Goal: Task Accomplishment & Management: Complete application form

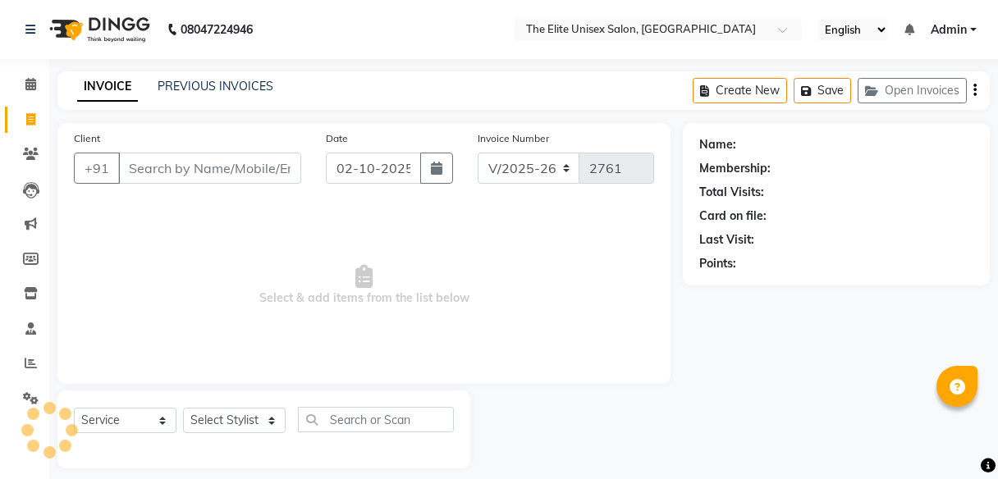
select select "7086"
select select "service"
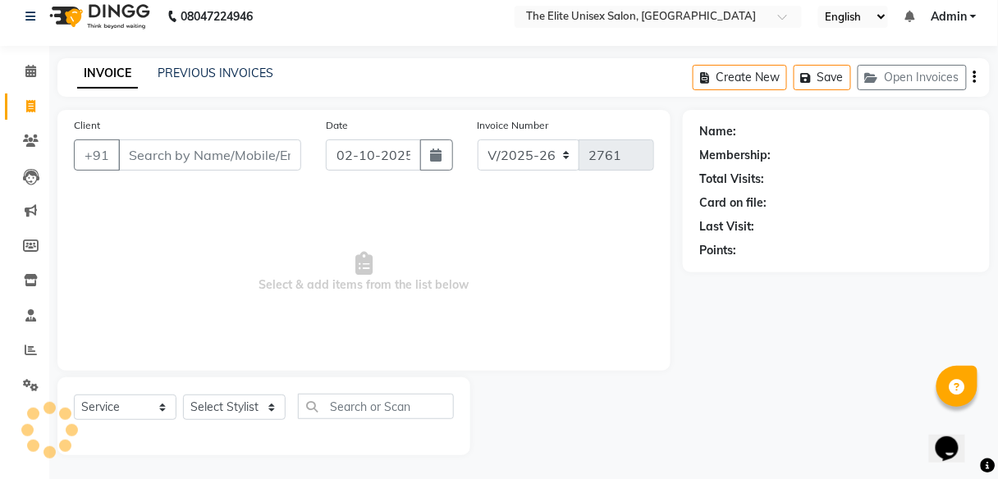
click at [176, 147] on input "Client" at bounding box center [209, 154] width 183 height 31
click at [174, 156] on input "Client" at bounding box center [209, 154] width 183 height 31
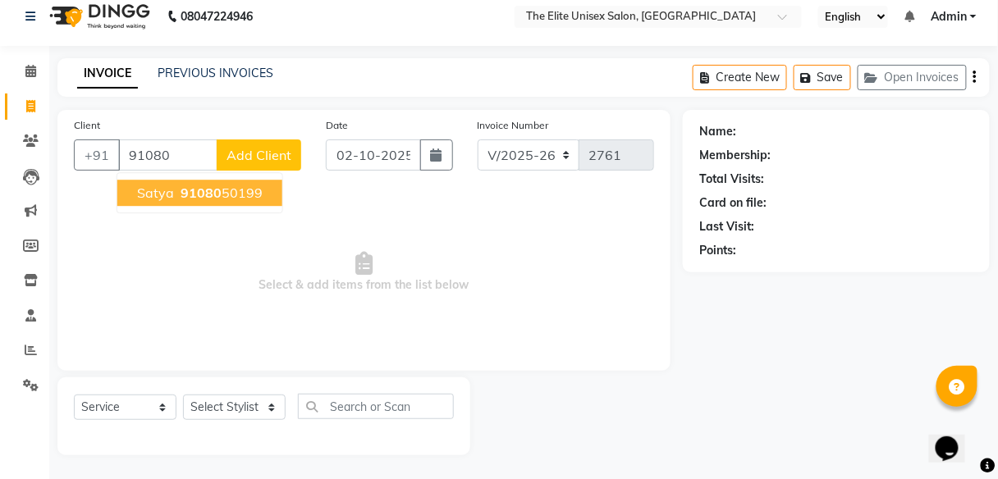
click at [153, 193] on span "satya" at bounding box center [155, 193] width 37 height 16
type input "9108050199"
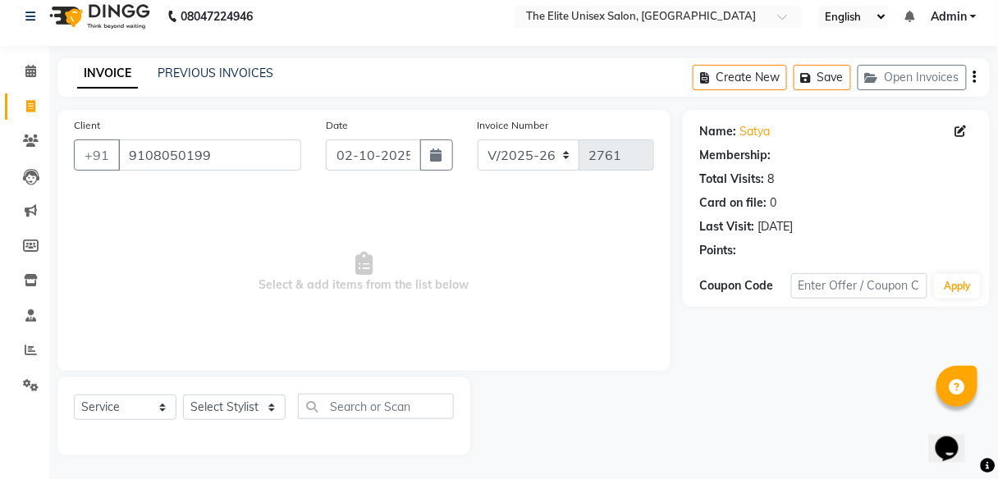
select select "1: Object"
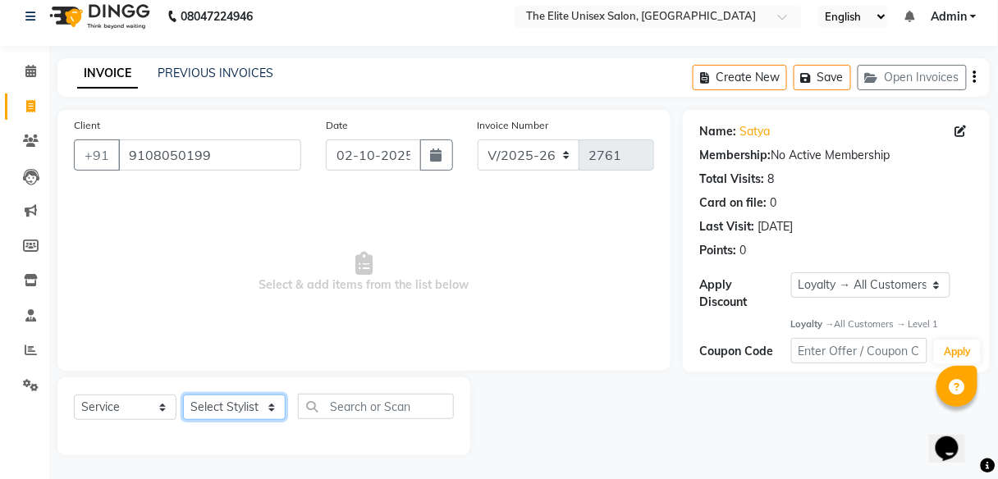
click at [239, 408] on select "Select Stylist Divya Jyoti Nana Rushab Shahrukh Sunny" at bounding box center [234, 407] width 103 height 25
select select "59553"
click at [183, 395] on select "Select Stylist Divya Jyoti Nana Rushab Shahrukh Sunny" at bounding box center [234, 407] width 103 height 25
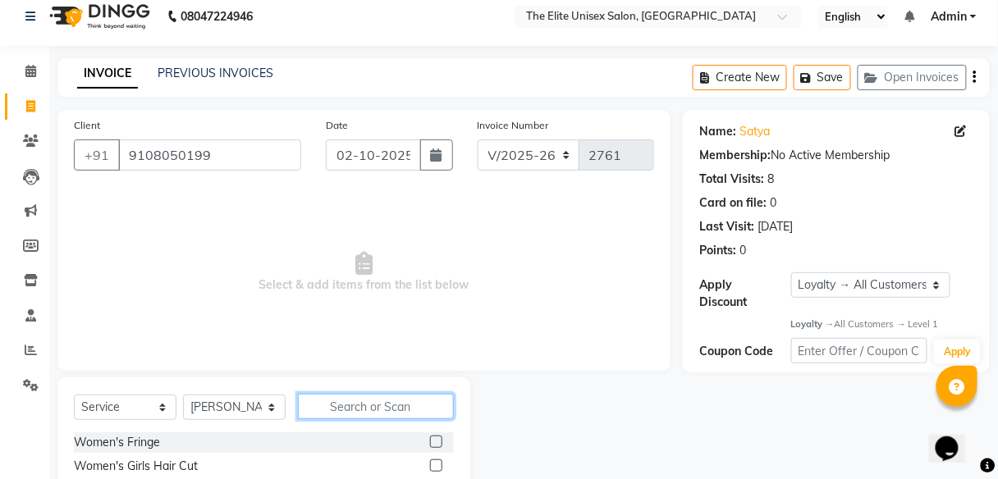
click at [329, 401] on input "text" at bounding box center [376, 406] width 156 height 25
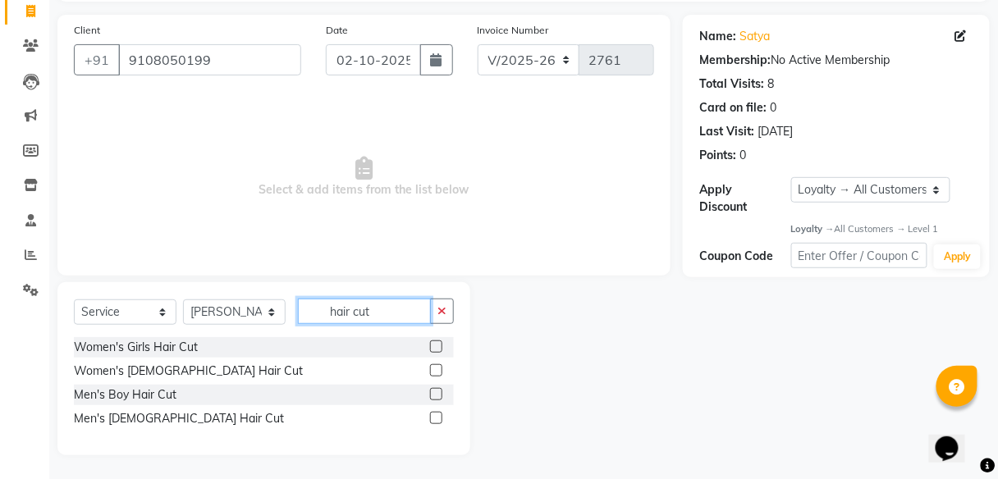
type input "hair cut"
click at [437, 416] on label at bounding box center [436, 418] width 12 height 12
click at [437, 416] on input "checkbox" at bounding box center [435, 418] width 11 height 11
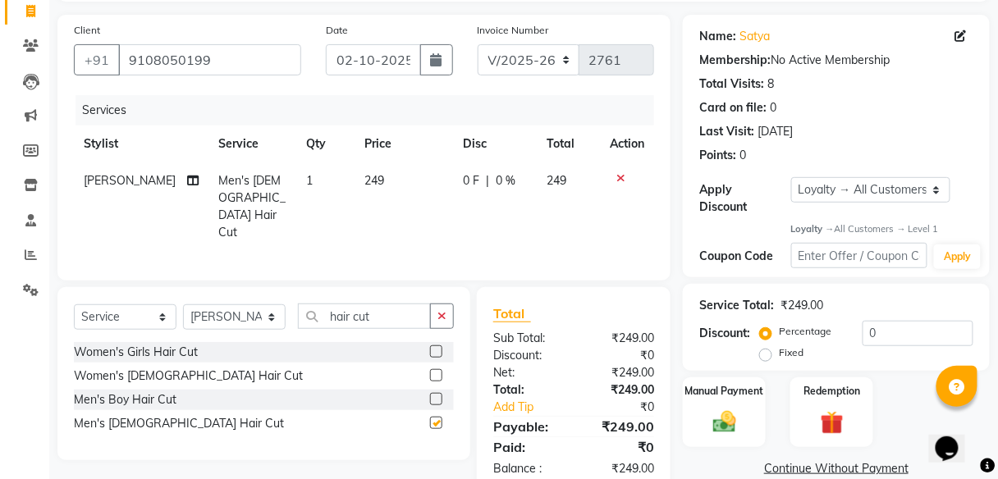
checkbox input "false"
click at [485, 169] on td "0 F | 0 %" at bounding box center [496, 206] width 84 height 89
select select "59553"
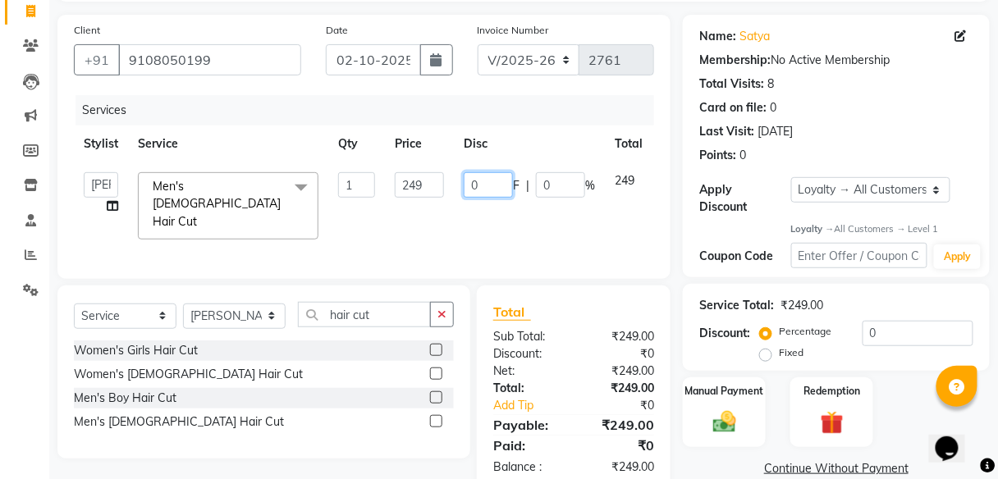
click at [484, 174] on input "0" at bounding box center [488, 184] width 49 height 25
type input "49"
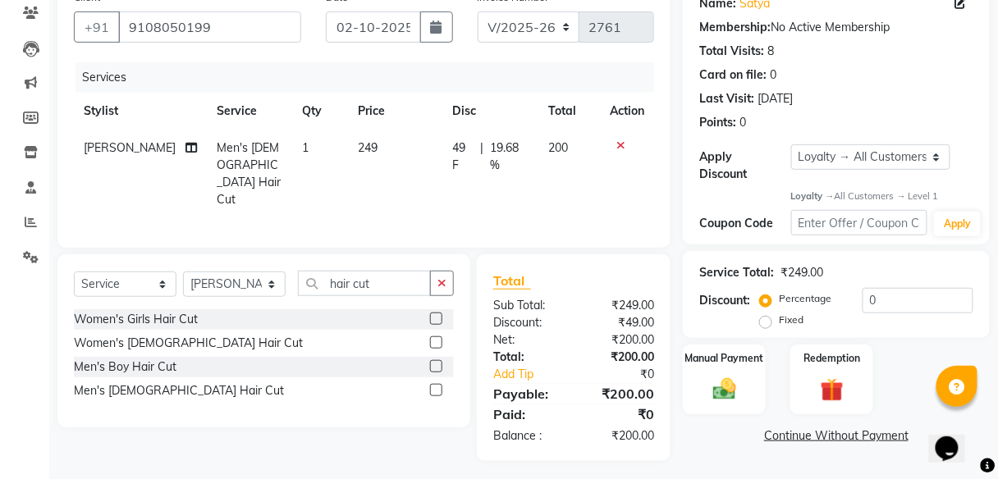
click at [692, 427] on link "Continue Without Payment" at bounding box center [836, 435] width 300 height 17
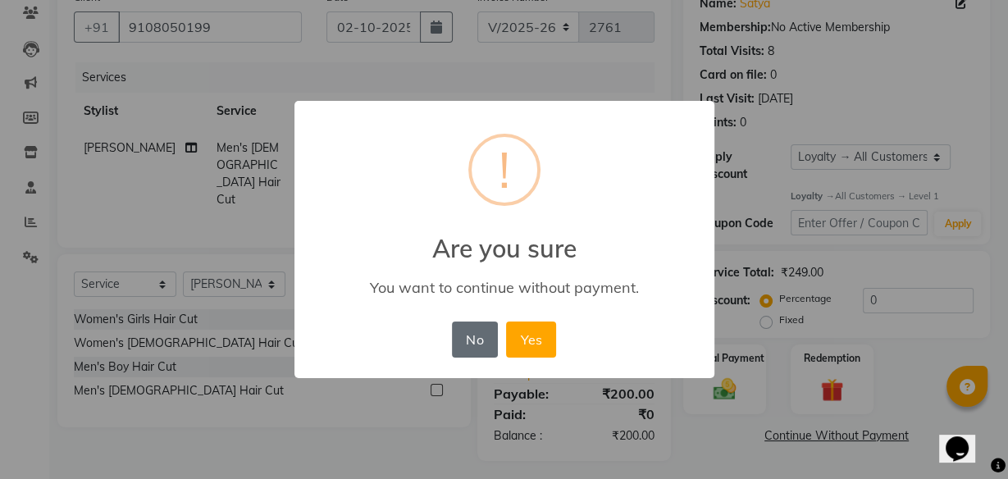
click at [484, 338] on button "No" at bounding box center [475, 340] width 46 height 36
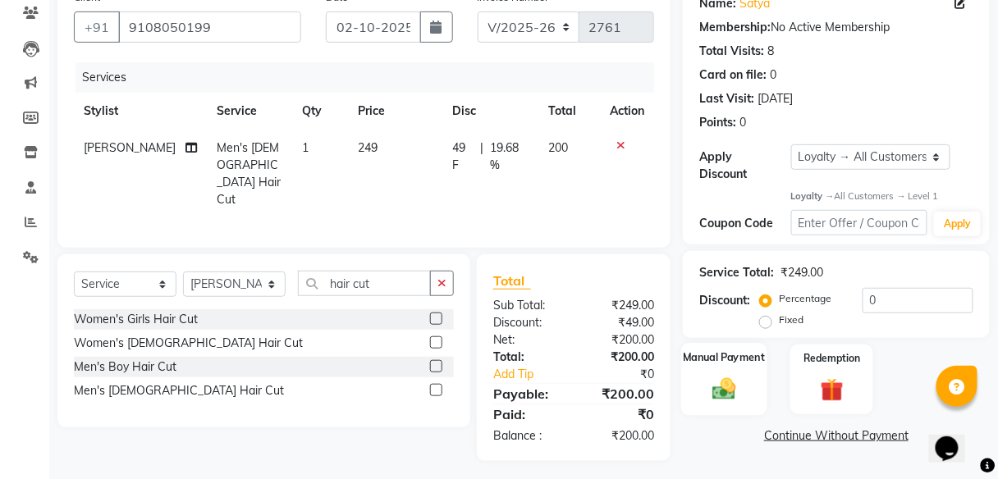
click at [715, 390] on img at bounding box center [724, 390] width 39 height 28
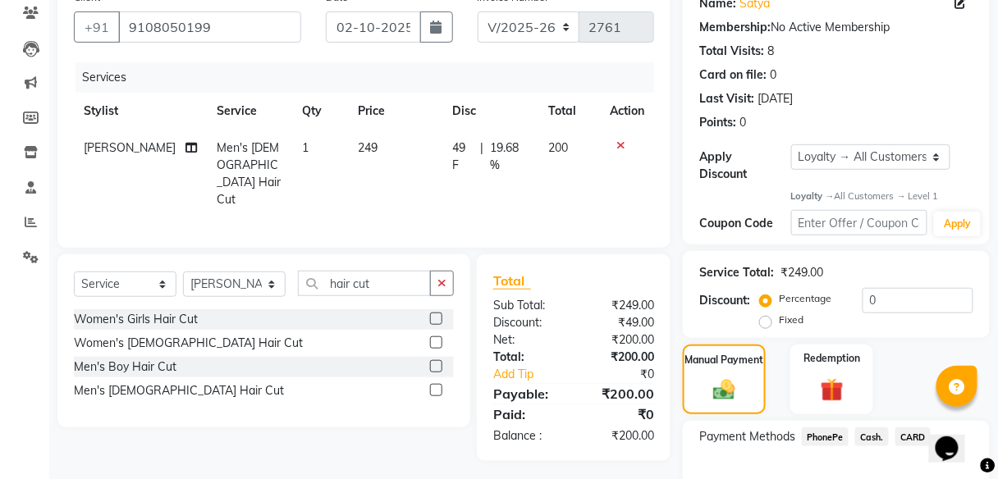
click at [823, 430] on span "PhonePe" at bounding box center [825, 436] width 47 height 19
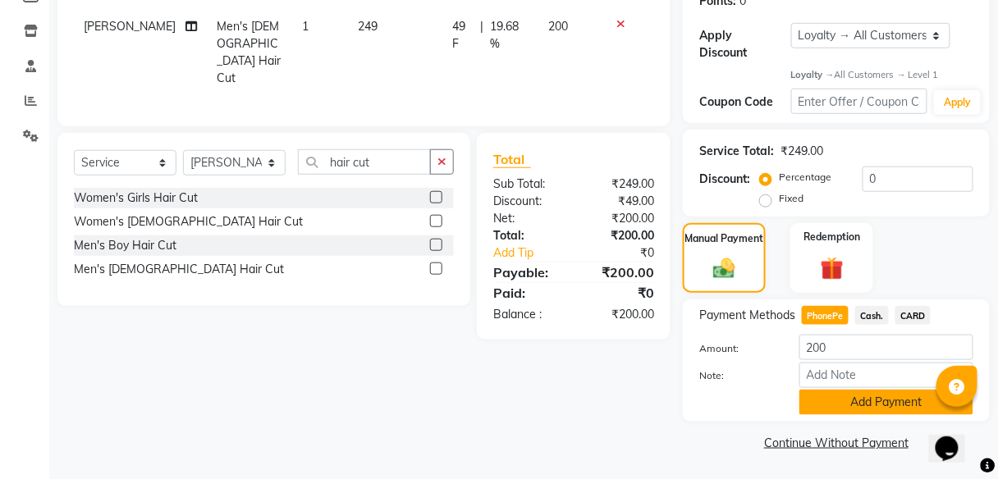
click at [826, 397] on button "Add Payment" at bounding box center [886, 402] width 174 height 25
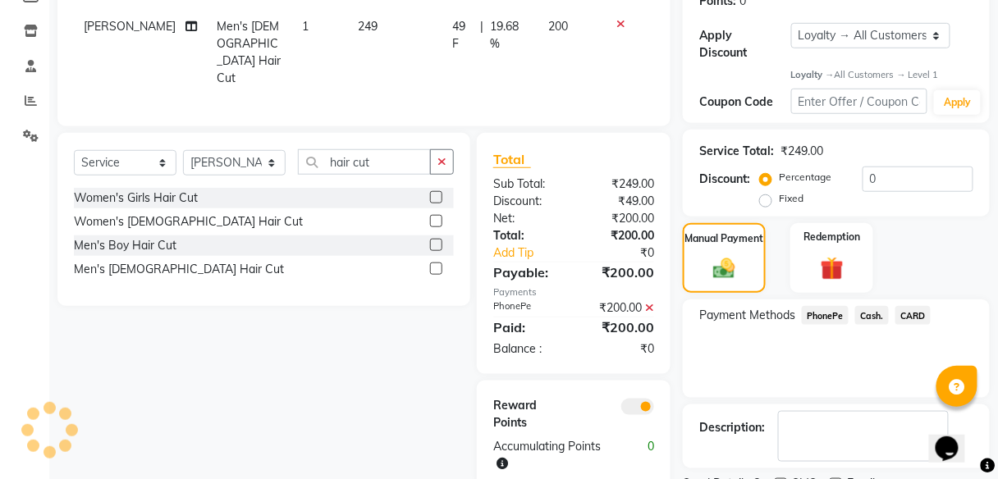
scroll to position [331, 0]
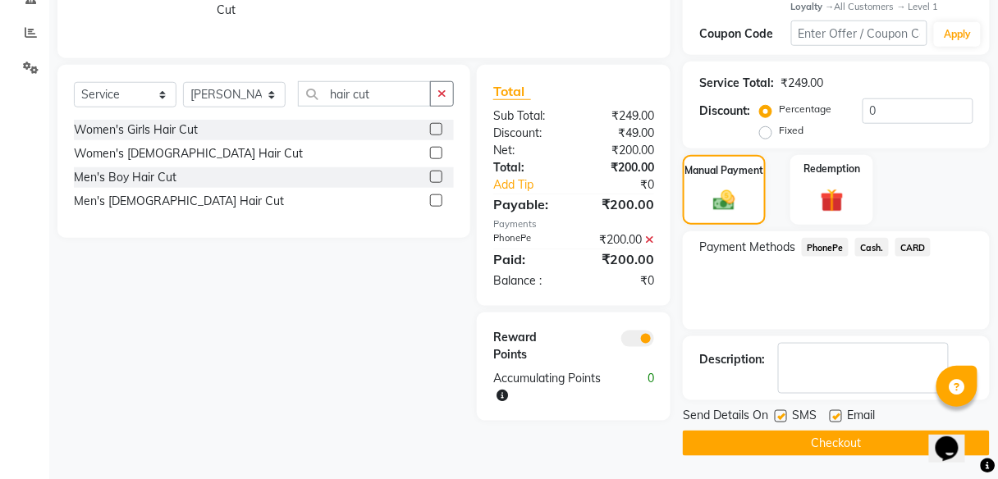
click at [828, 443] on button "Checkout" at bounding box center [836, 443] width 307 height 25
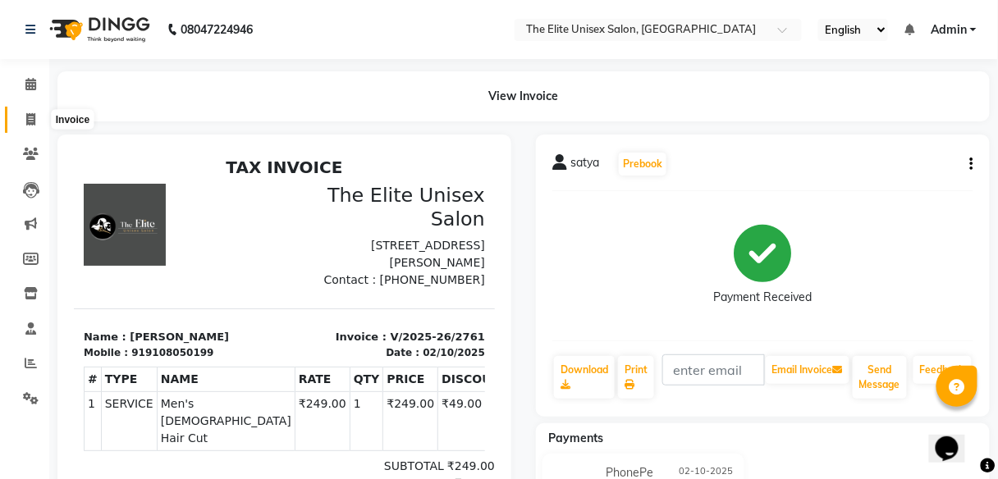
click at [26, 115] on icon at bounding box center [30, 119] width 9 height 12
select select "7086"
select select "service"
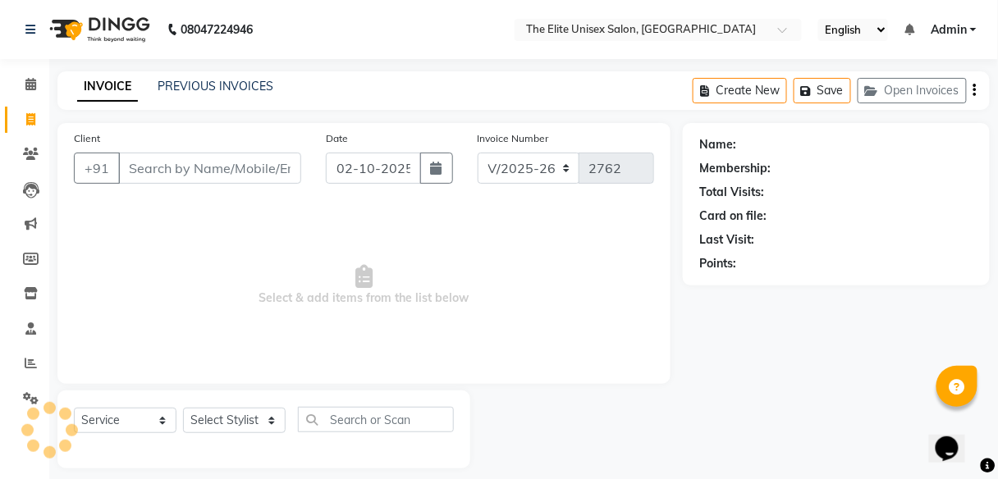
scroll to position [13, 0]
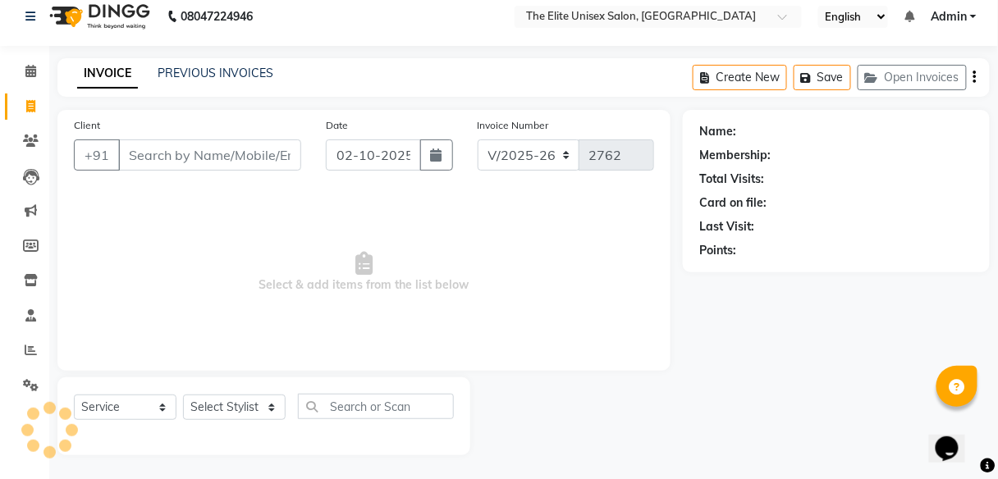
click at [171, 158] on input "Client" at bounding box center [209, 154] width 183 height 31
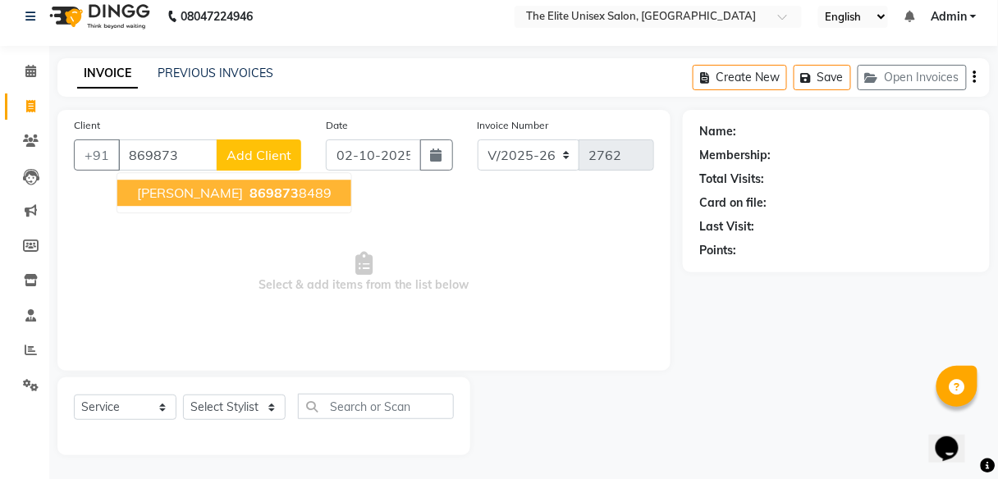
click at [261, 188] on span "869873" at bounding box center [273, 193] width 49 height 16
type input "8698738489"
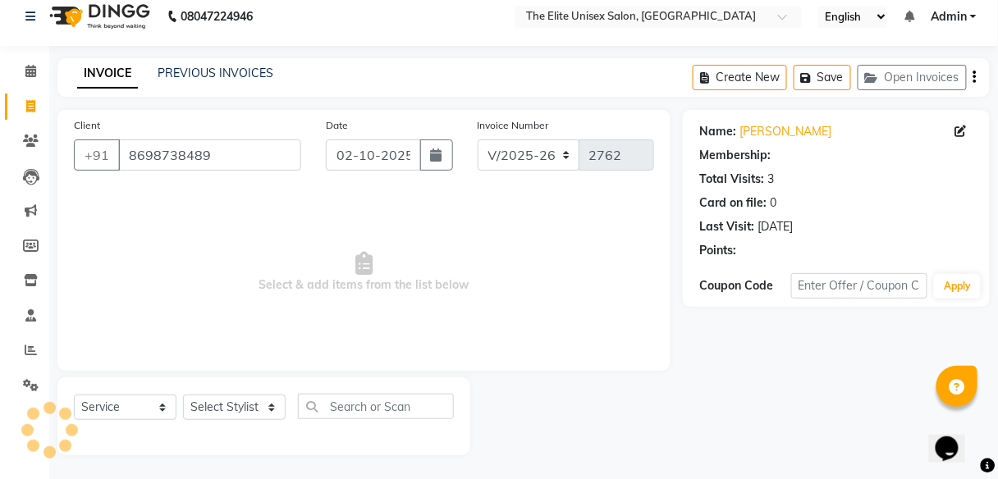
select select "1: Object"
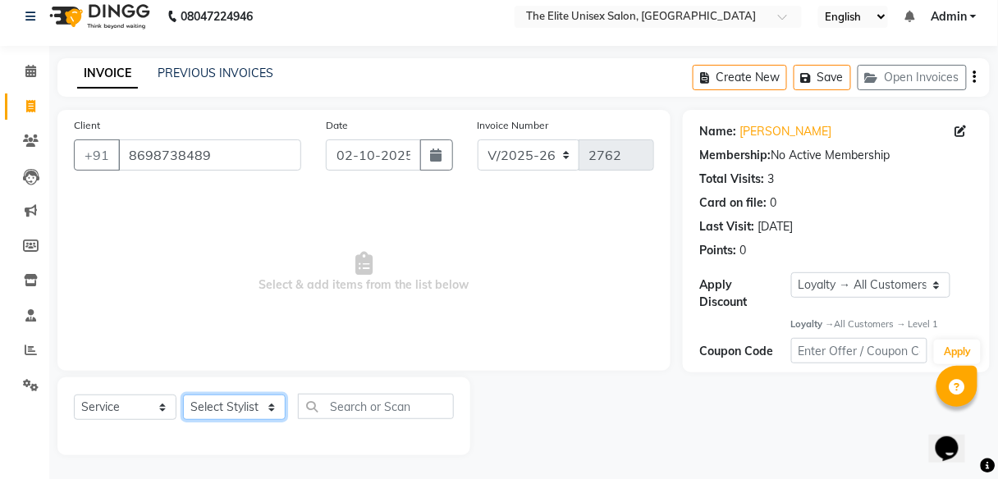
click at [246, 409] on select "Select Stylist Divya Jyoti Nana Rushab Shahrukh Sunny" at bounding box center [234, 407] width 103 height 25
select select "85942"
click at [183, 395] on select "Select Stylist Divya Jyoti Nana Rushab Shahrukh Sunny" at bounding box center [234, 407] width 103 height 25
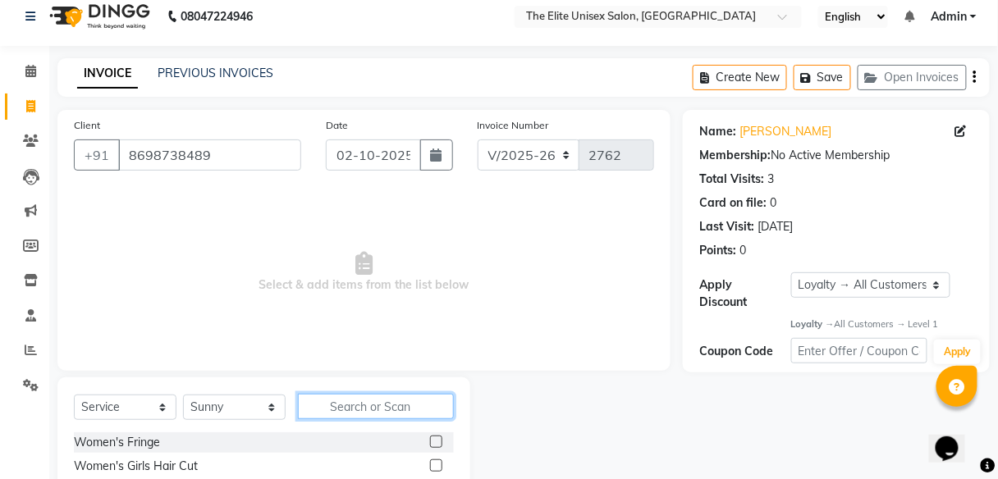
click at [359, 398] on input "text" at bounding box center [376, 406] width 156 height 25
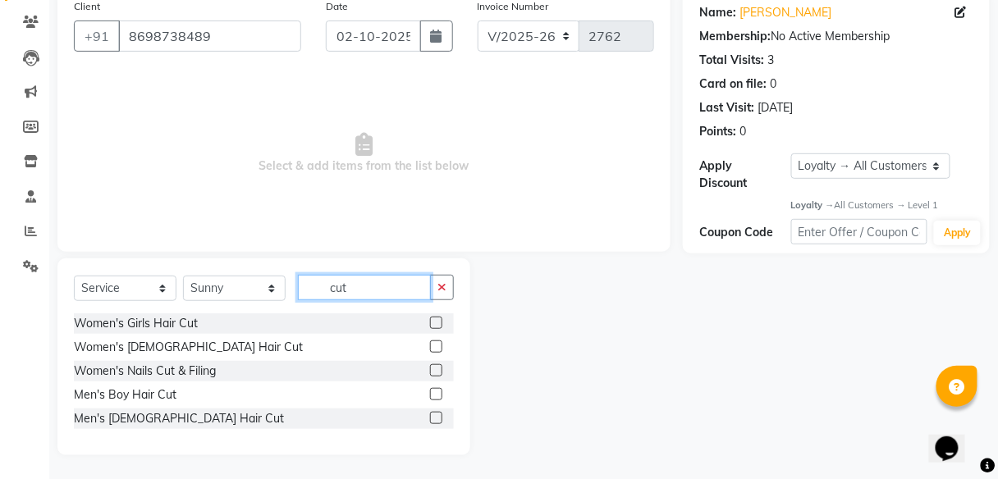
type input "cut"
click at [436, 415] on label at bounding box center [436, 418] width 12 height 12
click at [436, 415] on input "checkbox" at bounding box center [435, 418] width 11 height 11
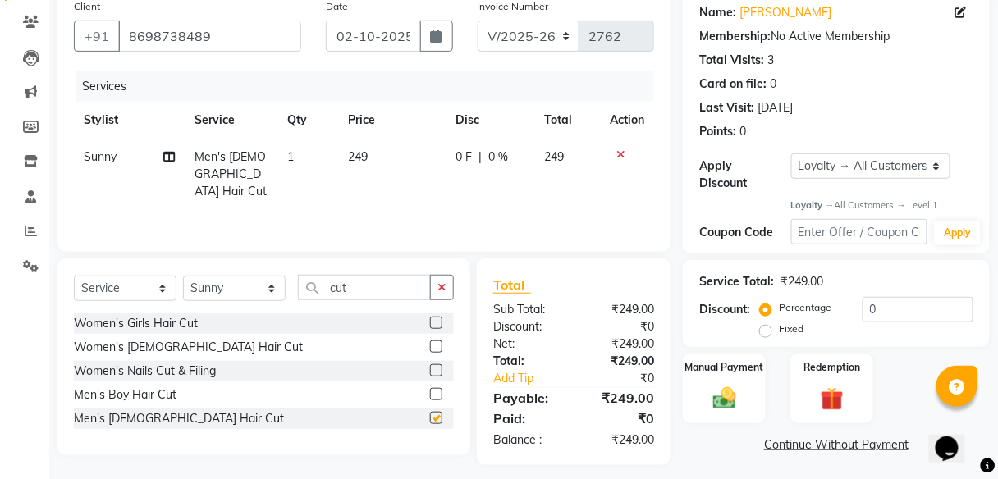
checkbox input "false"
click at [377, 288] on input "cut" at bounding box center [364, 287] width 133 height 25
type input "c"
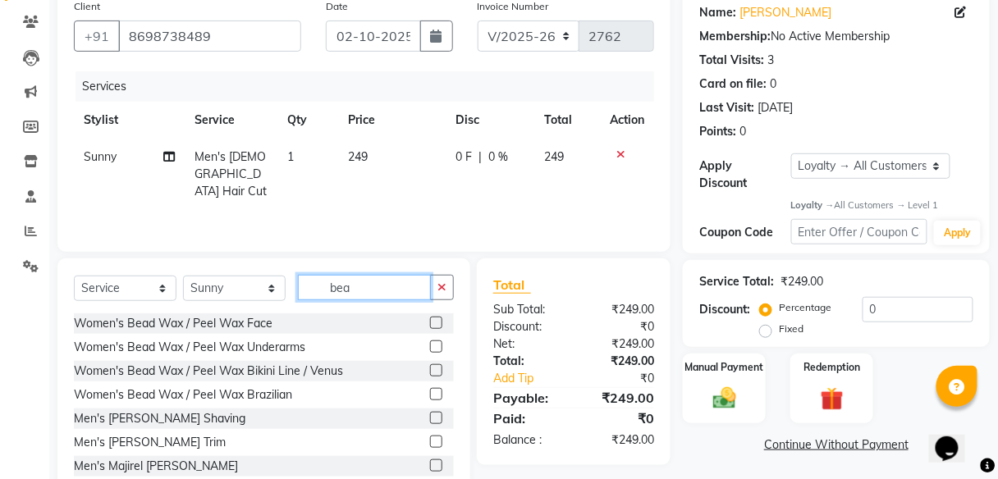
scroll to position [177, 0]
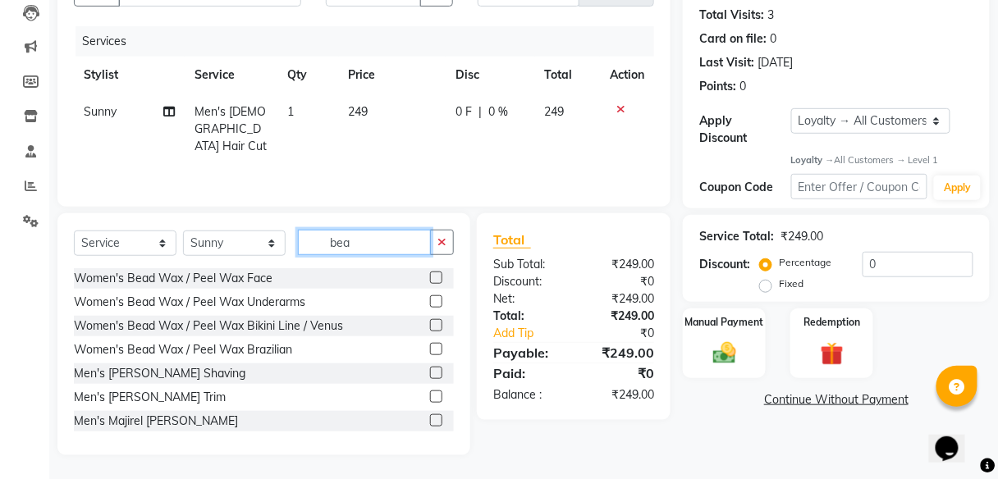
type input "bea"
click at [430, 394] on label at bounding box center [436, 397] width 12 height 12
click at [430, 394] on input "checkbox" at bounding box center [435, 397] width 11 height 11
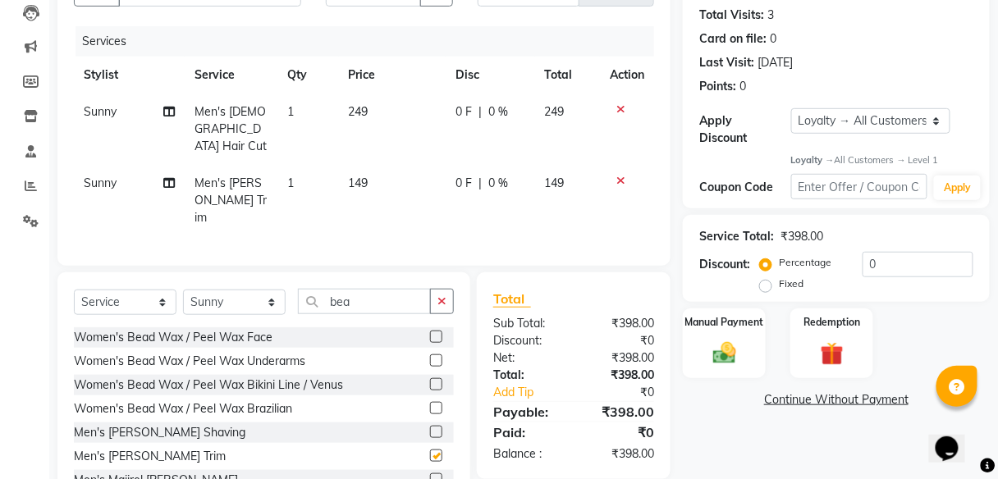
checkbox input "false"
click at [835, 118] on select "Select Loyalty → All Customers → Level 1" at bounding box center [871, 120] width 160 height 25
select select "0:"
click at [791, 108] on select "Select Loyalty → All Customers → Level 1" at bounding box center [871, 120] width 160 height 25
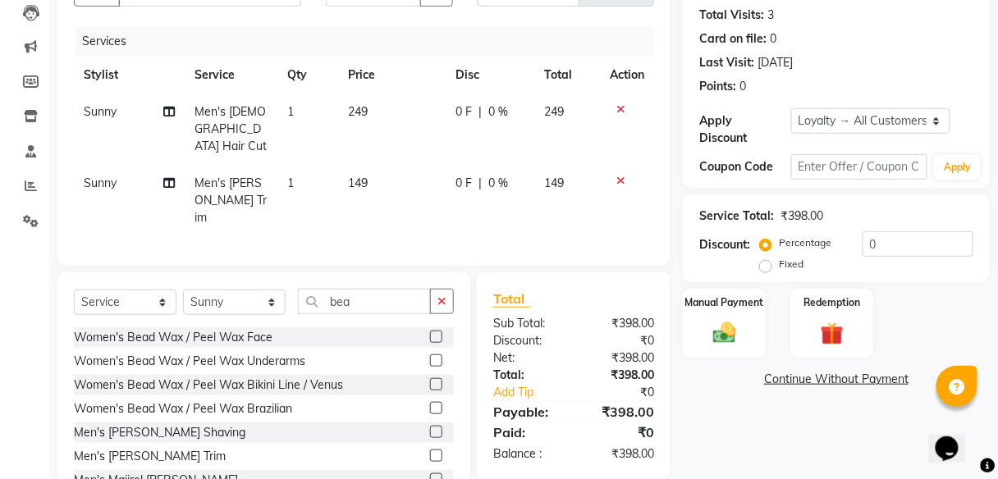
click at [460, 110] on span "0 F" at bounding box center [463, 111] width 16 height 17
select select "85942"
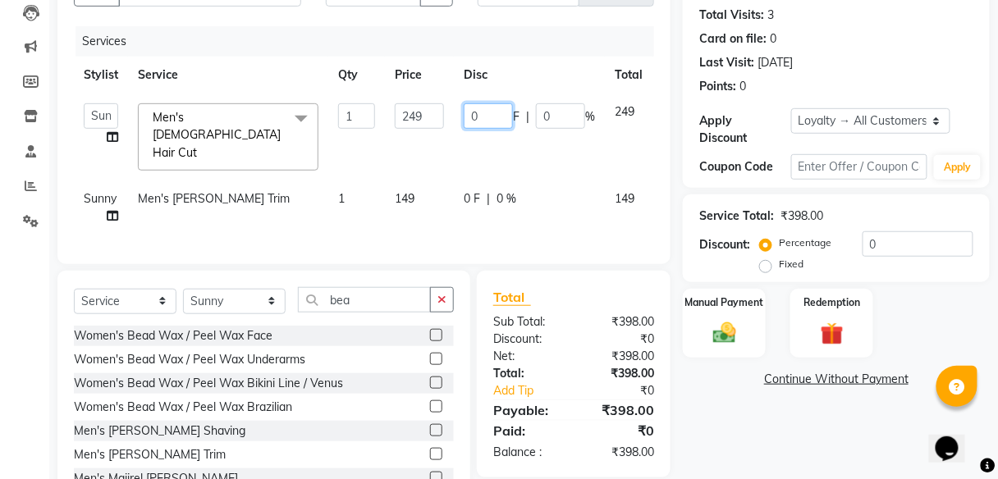
click at [486, 114] on input "0" at bounding box center [488, 115] width 49 height 25
type input "48"
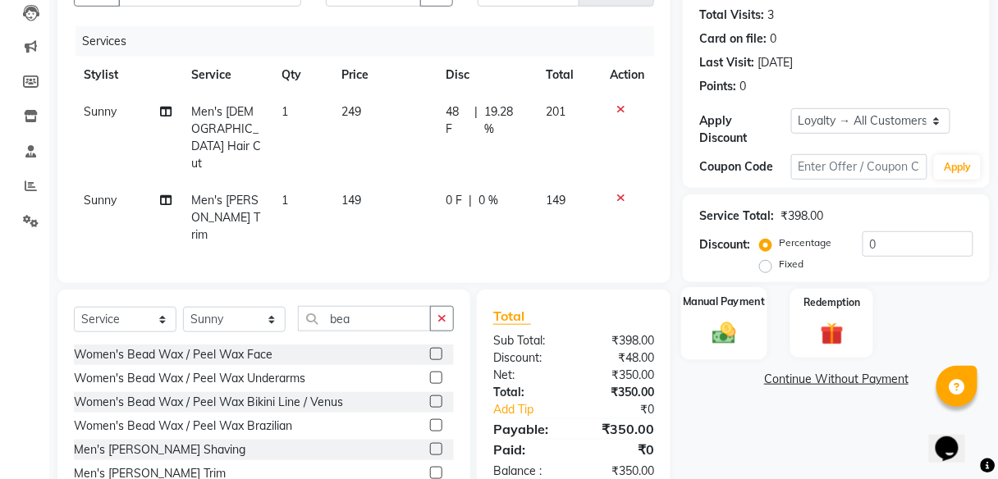
click at [715, 325] on img at bounding box center [724, 333] width 39 height 28
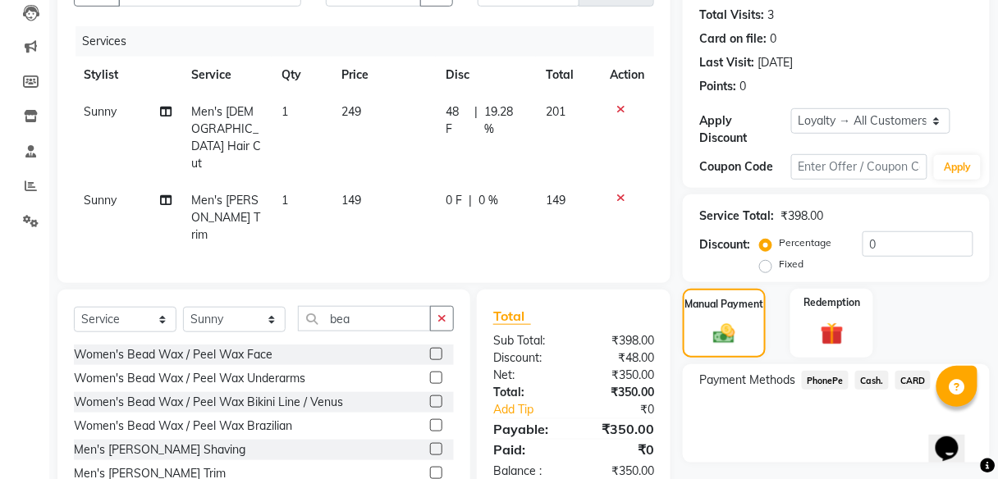
click at [825, 384] on span "PhonePe" at bounding box center [825, 380] width 47 height 19
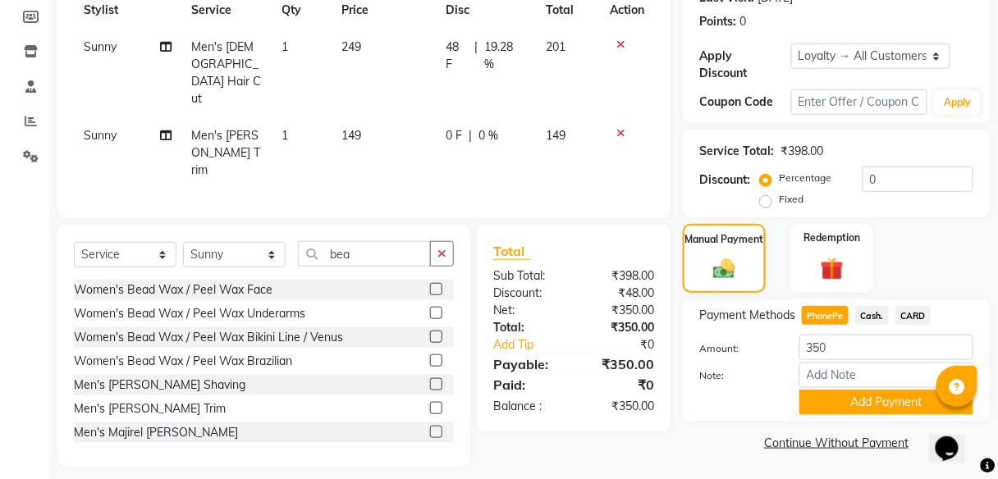
scroll to position [241, 0]
click at [835, 401] on button "Add Payment" at bounding box center [886, 403] width 174 height 25
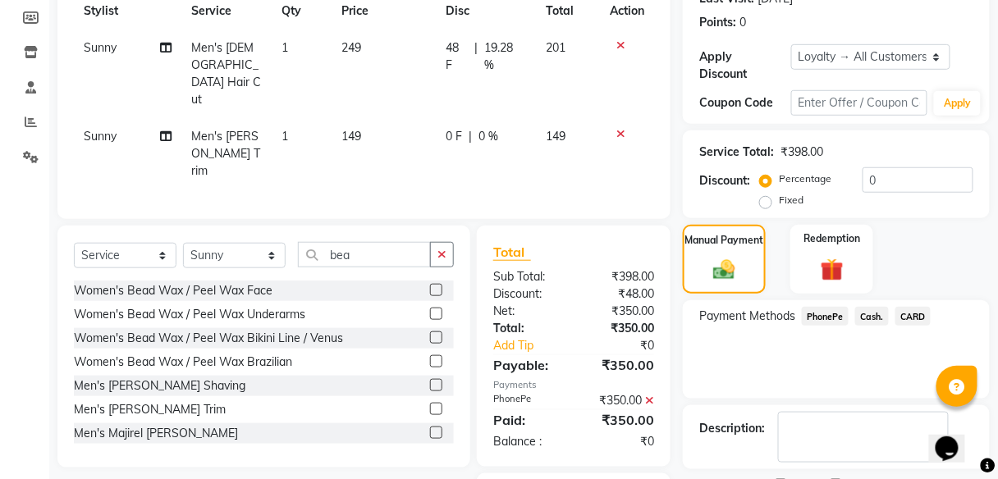
scroll to position [325, 0]
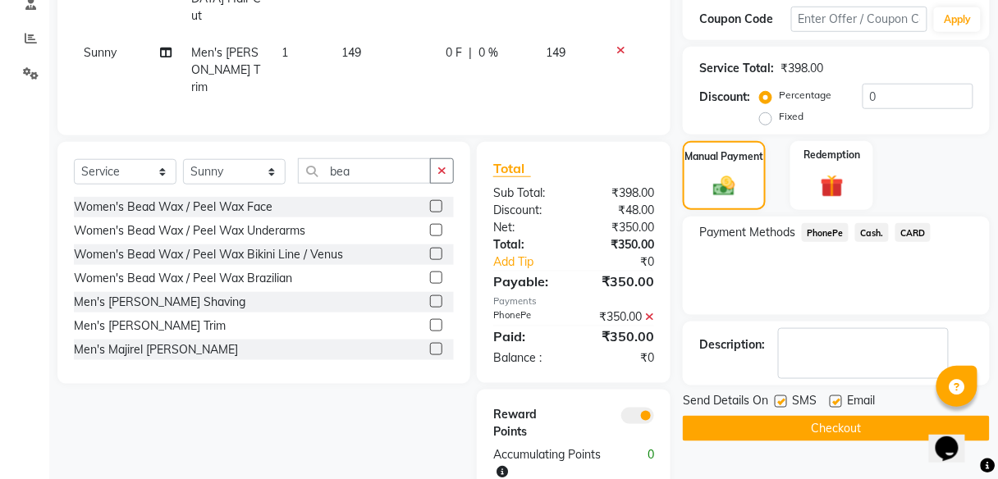
click at [835, 427] on button "Checkout" at bounding box center [836, 428] width 307 height 25
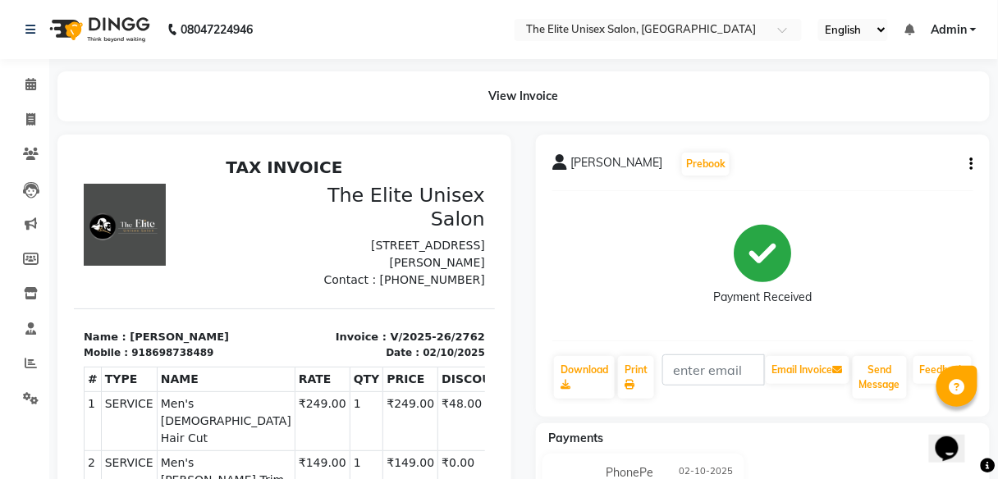
click at [602, 161] on span "[PERSON_NAME]" at bounding box center [616, 165] width 92 height 23
click at [628, 169] on span "[PERSON_NAME]" at bounding box center [616, 165] width 92 height 23
click at [966, 159] on button "button" at bounding box center [968, 164] width 10 height 17
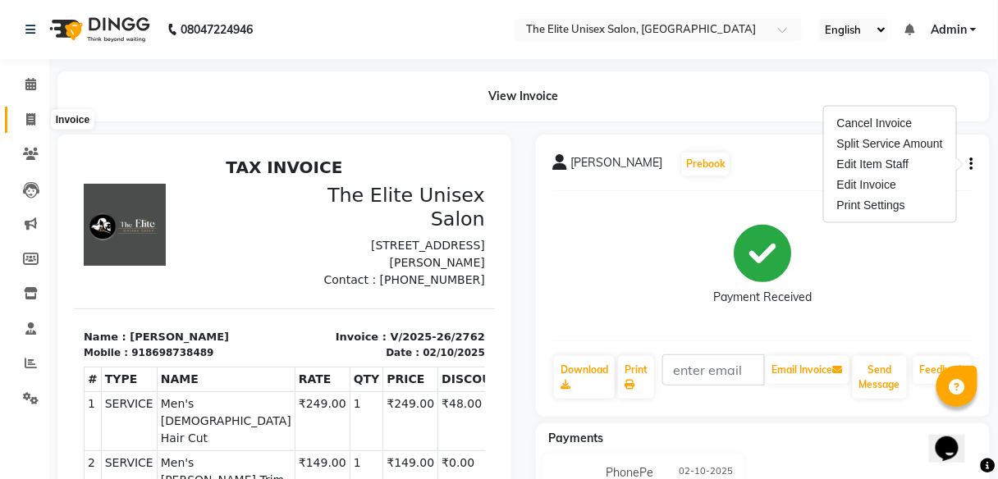
click at [27, 126] on span at bounding box center [30, 120] width 29 height 19
select select "service"
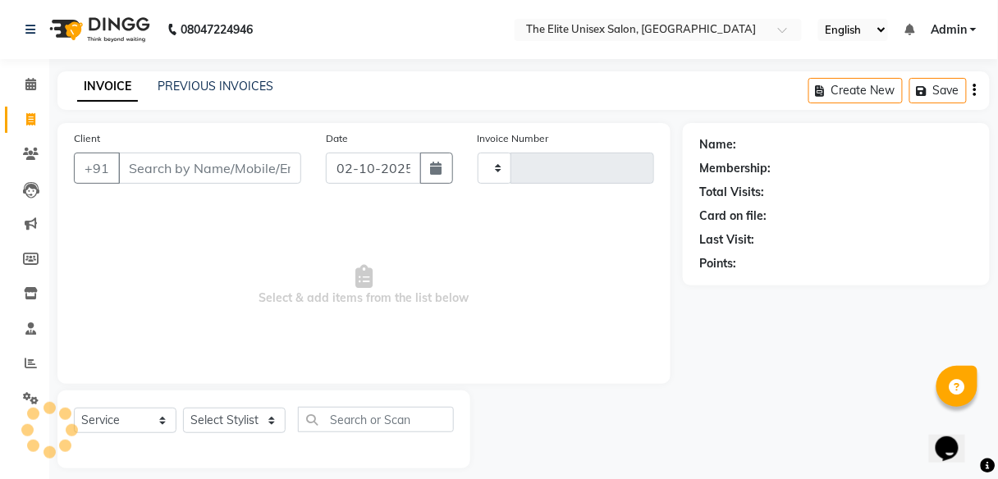
scroll to position [13, 0]
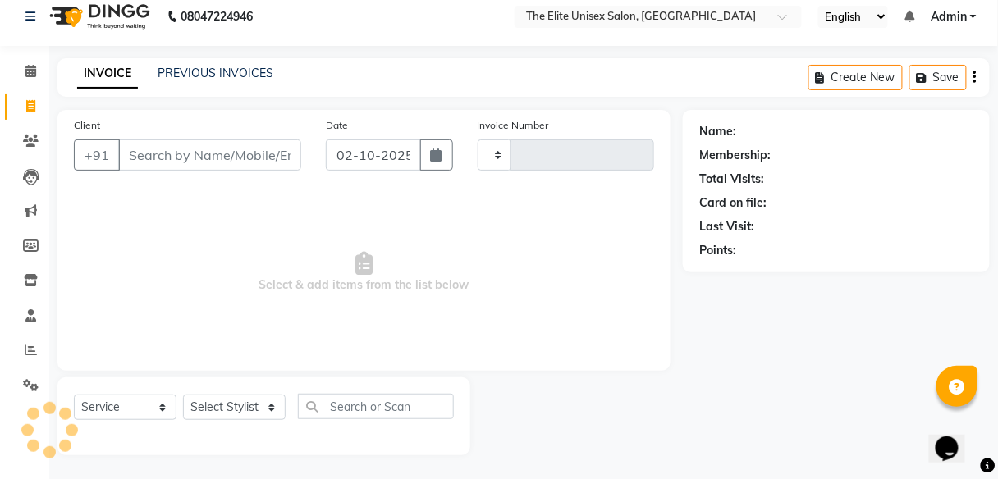
type input "2763"
select select "7086"
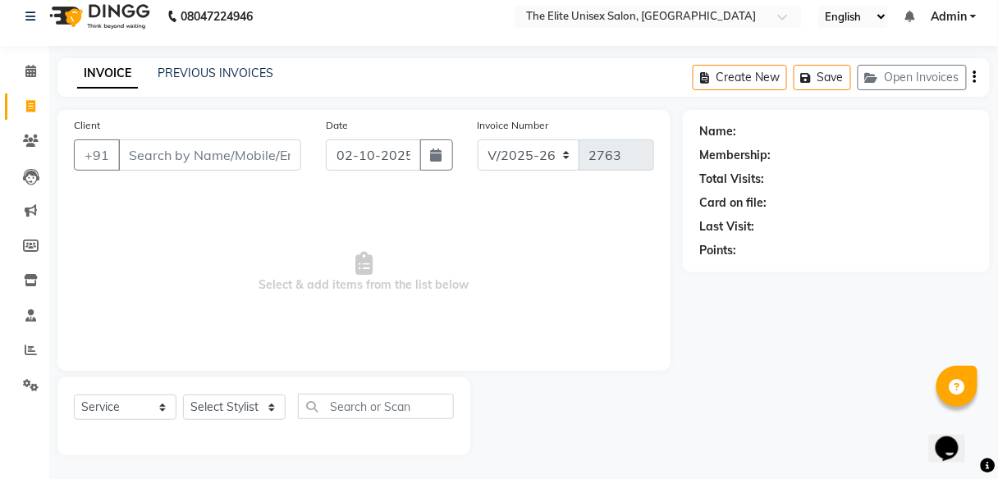
click at [154, 161] on input "Client" at bounding box center [209, 154] width 183 height 31
type input "5"
type input "8"
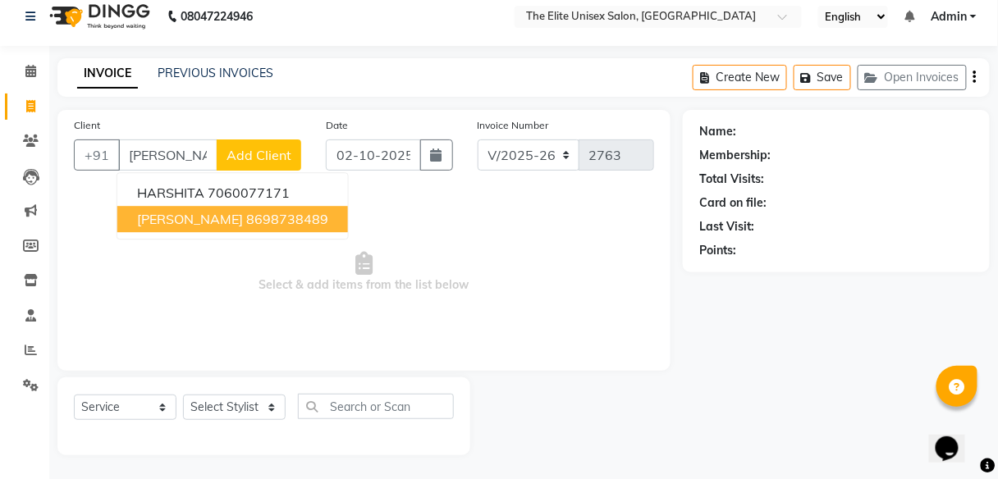
click at [194, 214] on span "[PERSON_NAME]" at bounding box center [190, 219] width 106 height 16
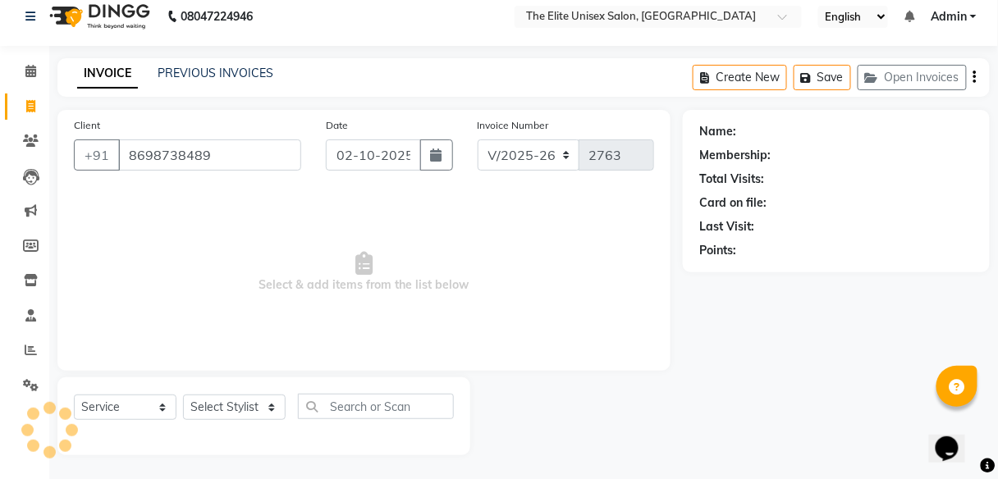
type input "8698738489"
select select "1: Object"
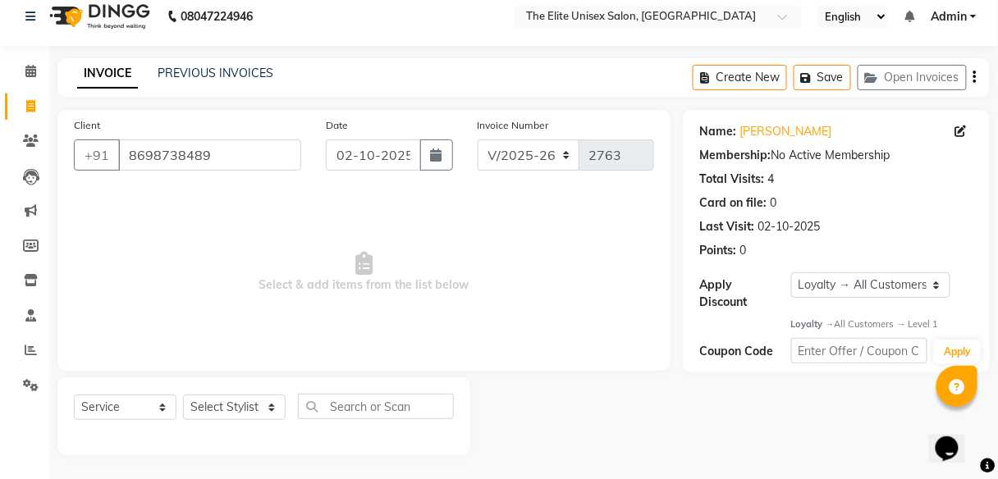
click at [743, 175] on div "Total Visits:" at bounding box center [731, 179] width 65 height 17
click at [770, 175] on div "4" at bounding box center [770, 179] width 7 height 17
click at [779, 123] on link "Harshit Jaiswal" at bounding box center [785, 131] width 92 height 17
click at [25, 139] on icon at bounding box center [31, 141] width 16 height 12
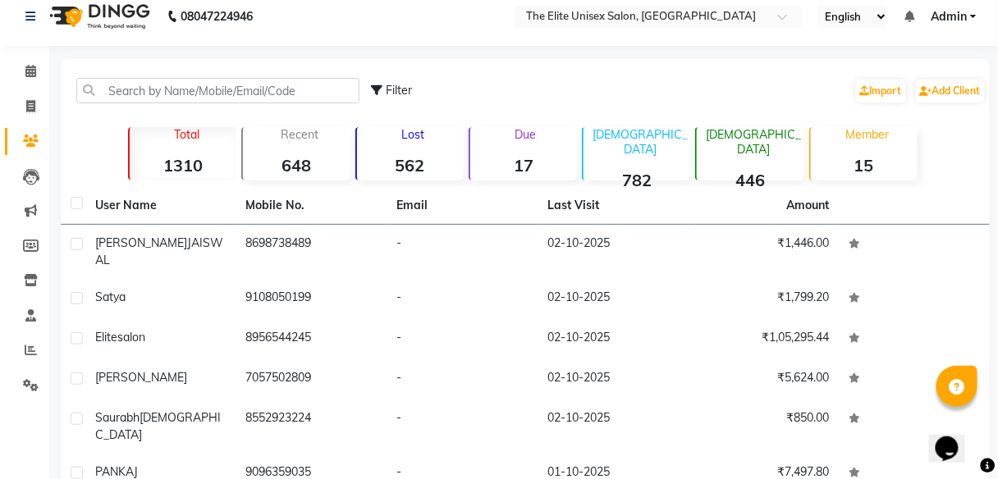
click at [419, 142] on div "Lost 562" at bounding box center [409, 153] width 108 height 53
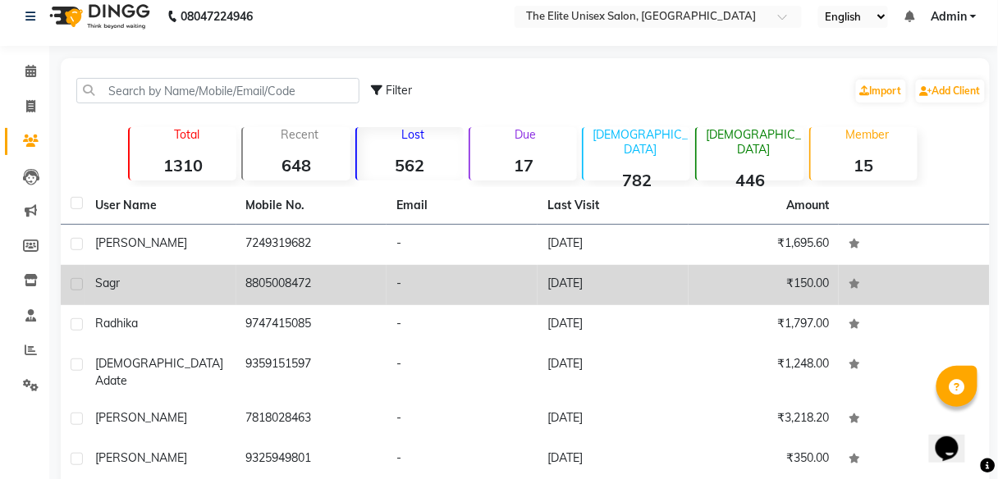
click at [402, 298] on td "-" at bounding box center [461, 285] width 151 height 40
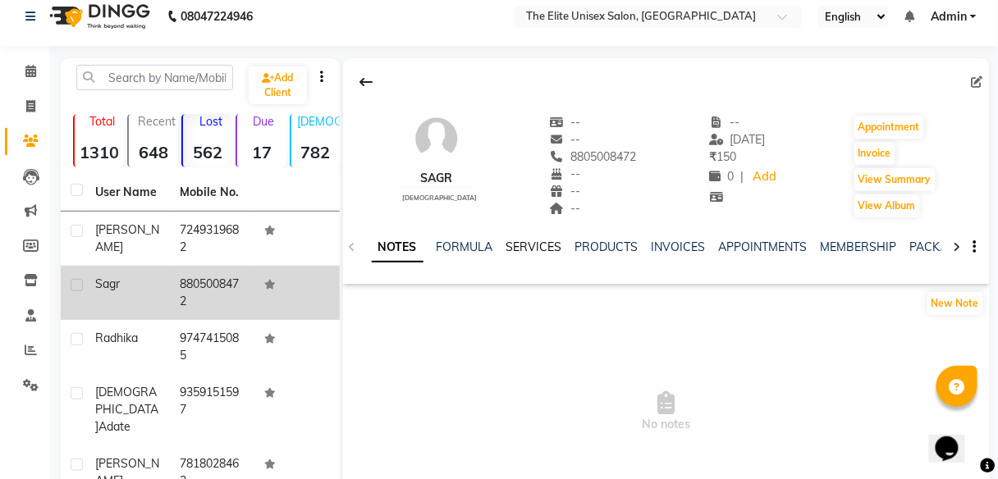
click at [520, 245] on link "SERVICES" at bounding box center [534, 247] width 56 height 15
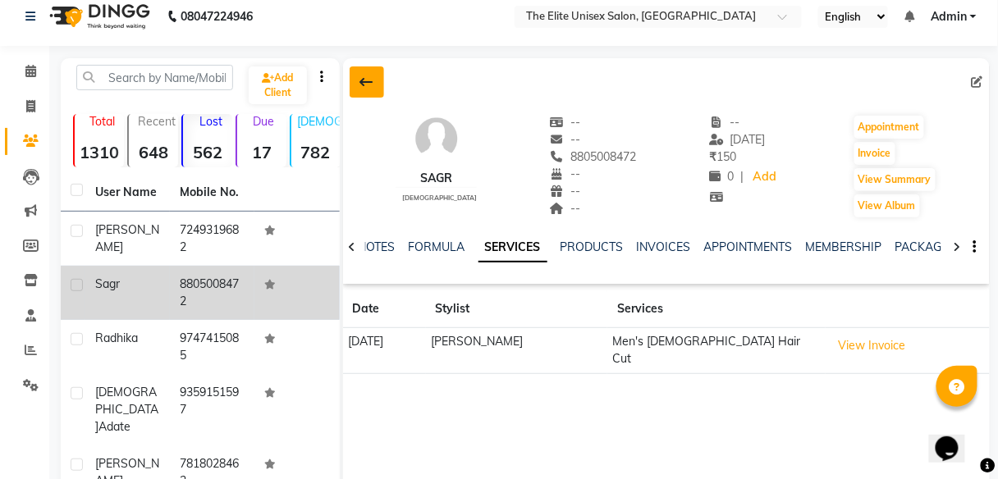
click at [363, 72] on button at bounding box center [367, 81] width 34 height 31
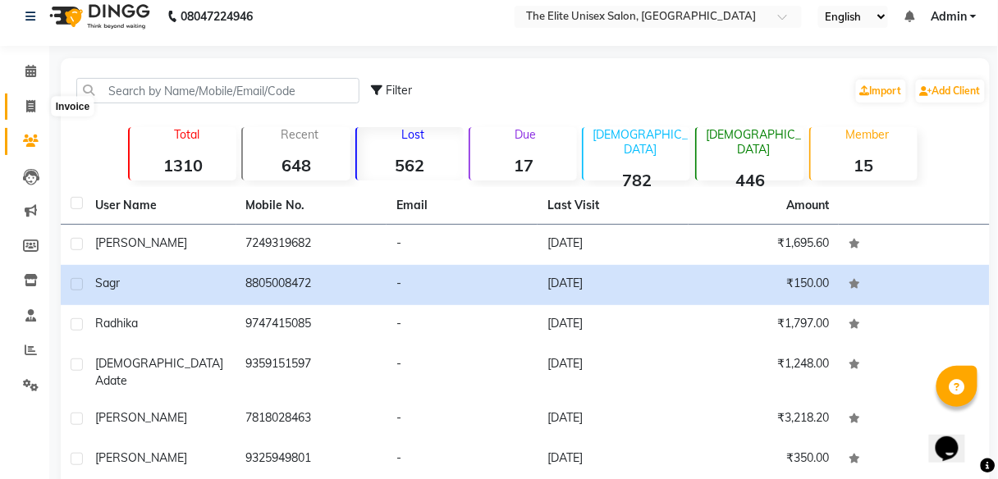
click at [32, 102] on icon at bounding box center [30, 106] width 9 height 12
select select "7086"
select select "service"
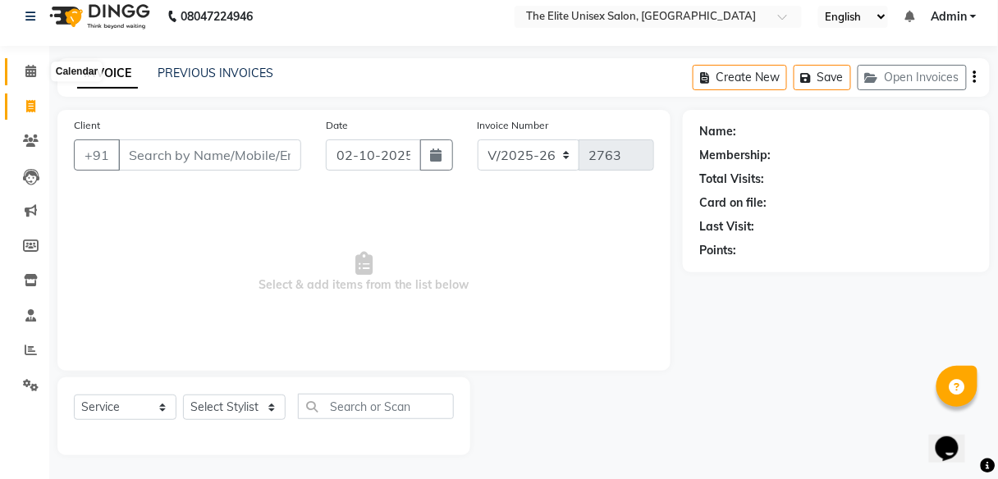
click at [27, 71] on icon at bounding box center [30, 71] width 11 height 12
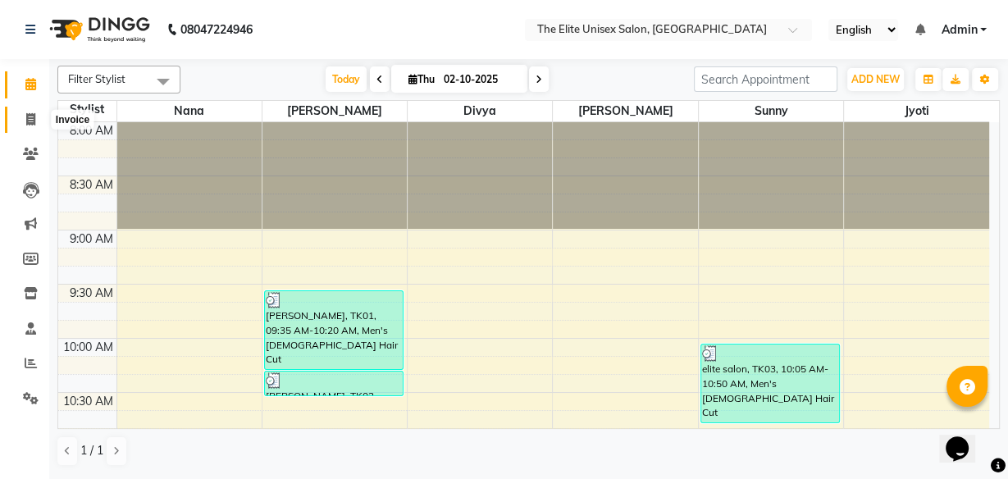
click at [26, 111] on span at bounding box center [30, 120] width 29 height 19
select select "7086"
select select "service"
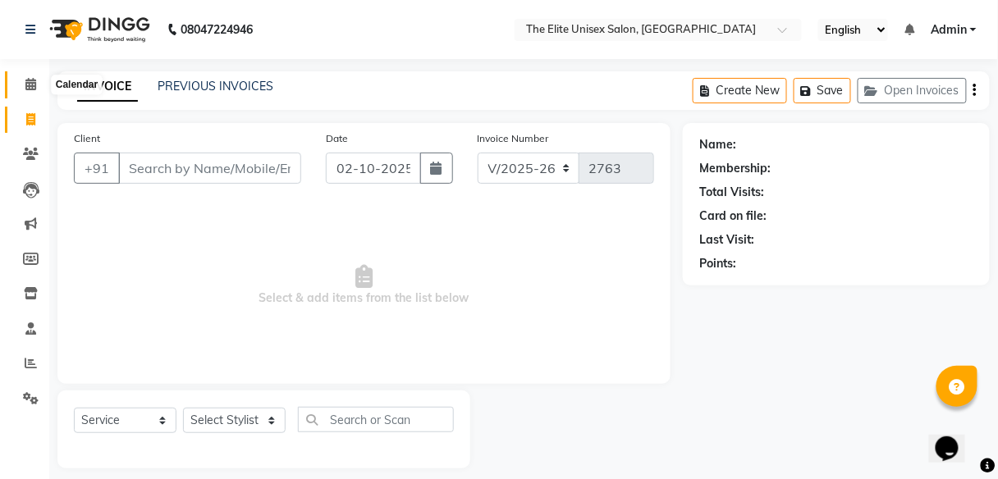
click at [34, 83] on icon at bounding box center [30, 84] width 11 height 12
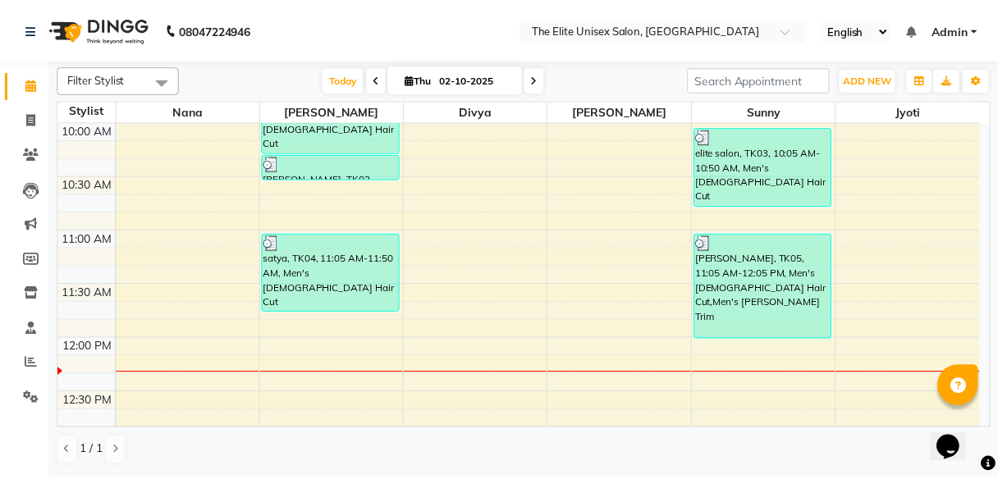
scroll to position [214, 0]
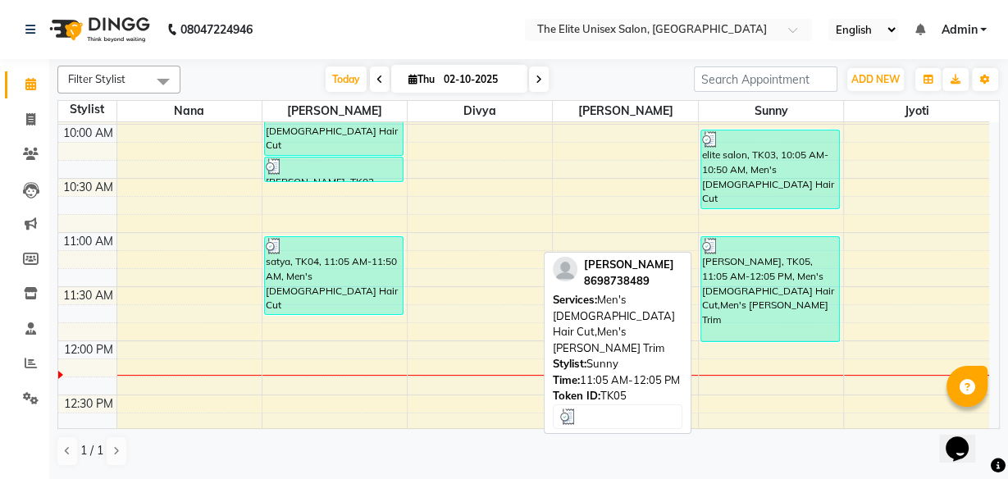
click at [772, 276] on div "HARSHIT JAISWAL, TK05, 11:05 AM-12:05 PM, Men's Male Hair Cut,Men's Beard Trim" at bounding box center [770, 289] width 138 height 104
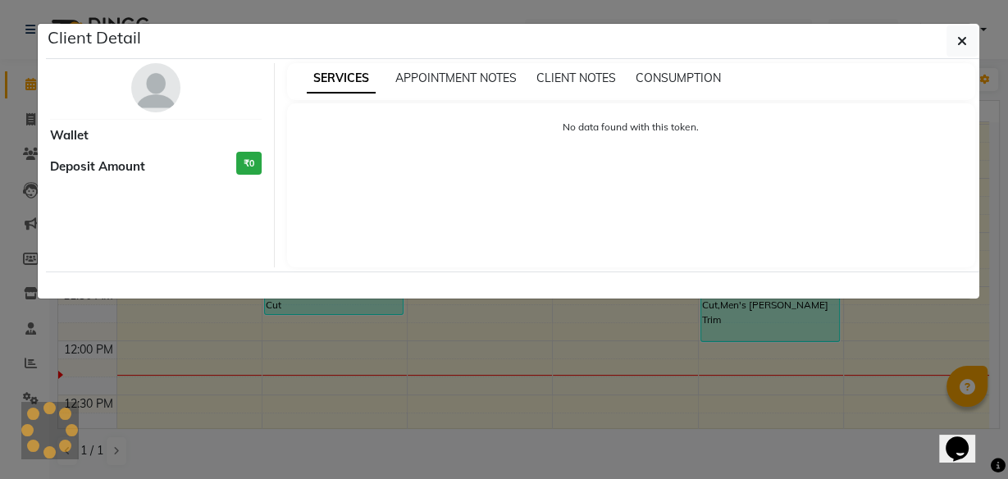
select select "3"
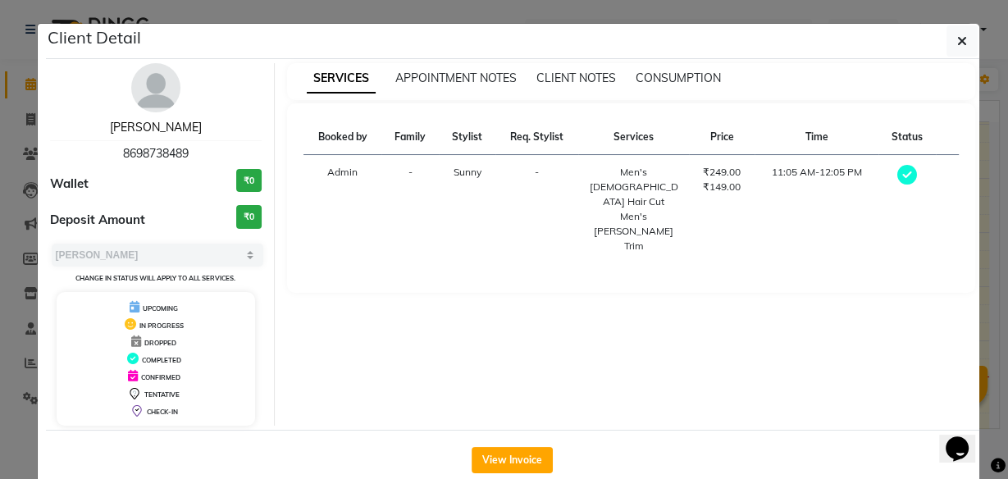
click at [144, 126] on link "[PERSON_NAME]" at bounding box center [156, 127] width 92 height 15
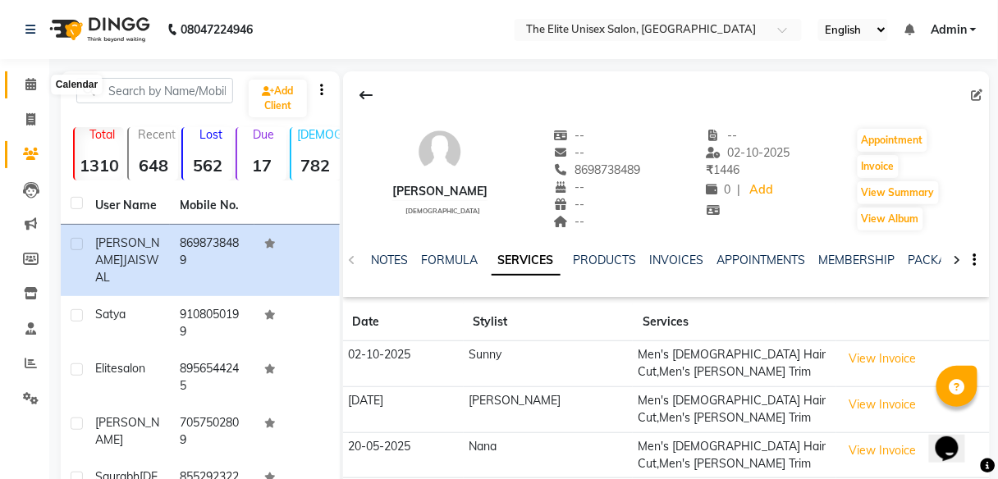
click at [35, 85] on icon at bounding box center [30, 84] width 11 height 12
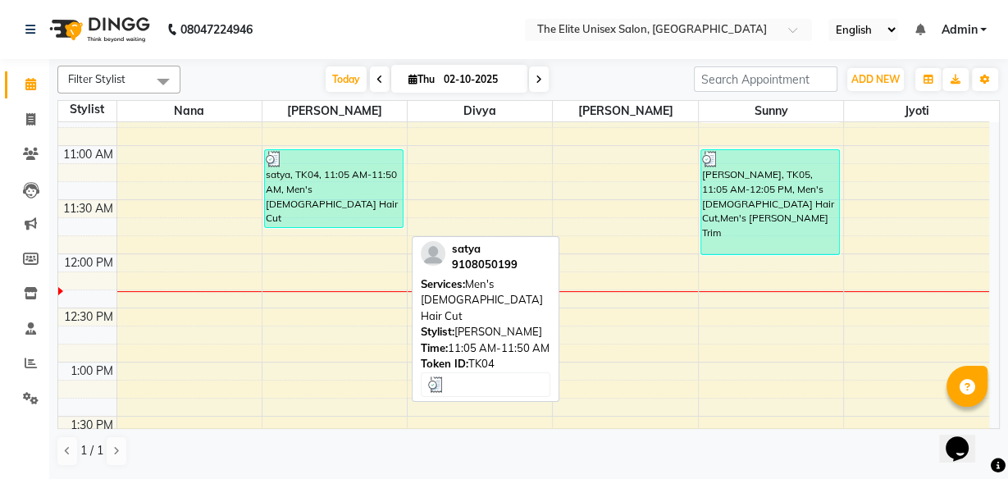
scroll to position [304, 0]
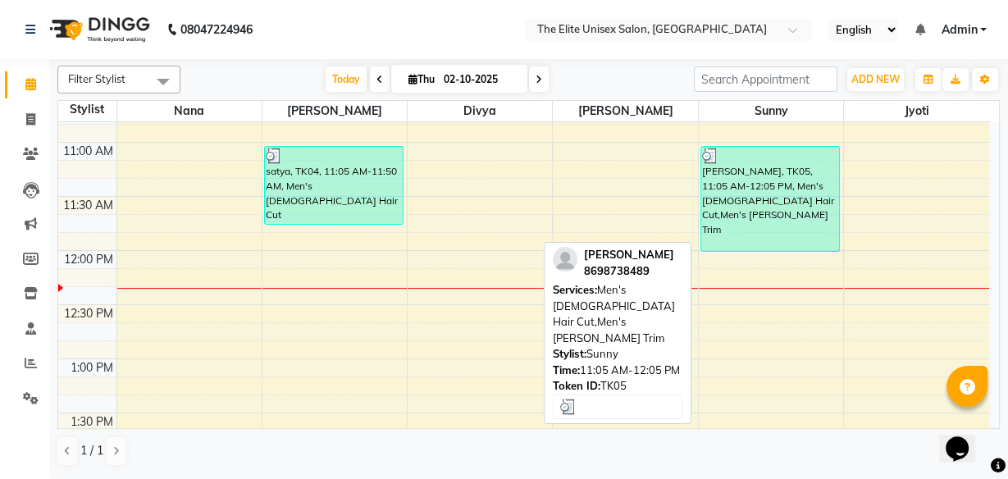
click at [795, 204] on div "HARSHIT JAISWAL, TK05, 11:05 AM-12:05 PM, Men's Male Hair Cut,Men's Beard Trim" at bounding box center [770, 199] width 138 height 104
select select "3"
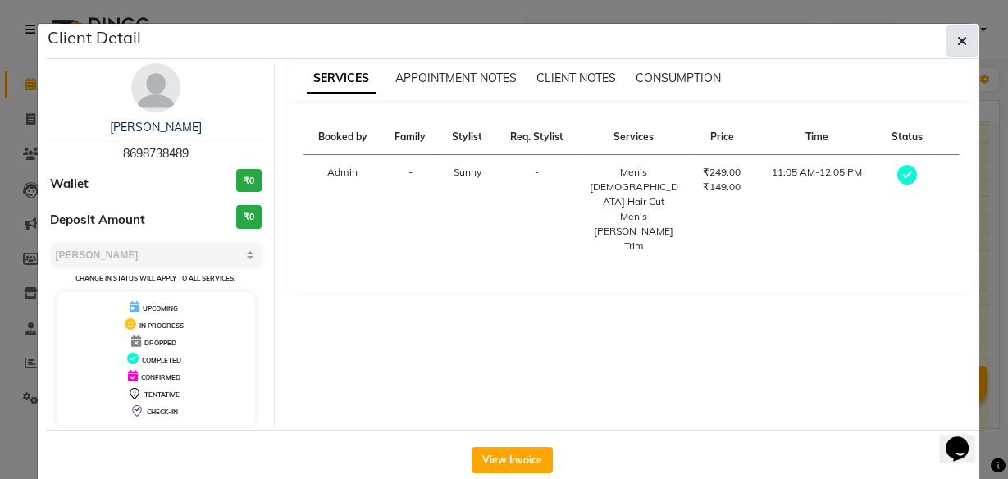
click at [957, 38] on icon "button" at bounding box center [962, 40] width 10 height 13
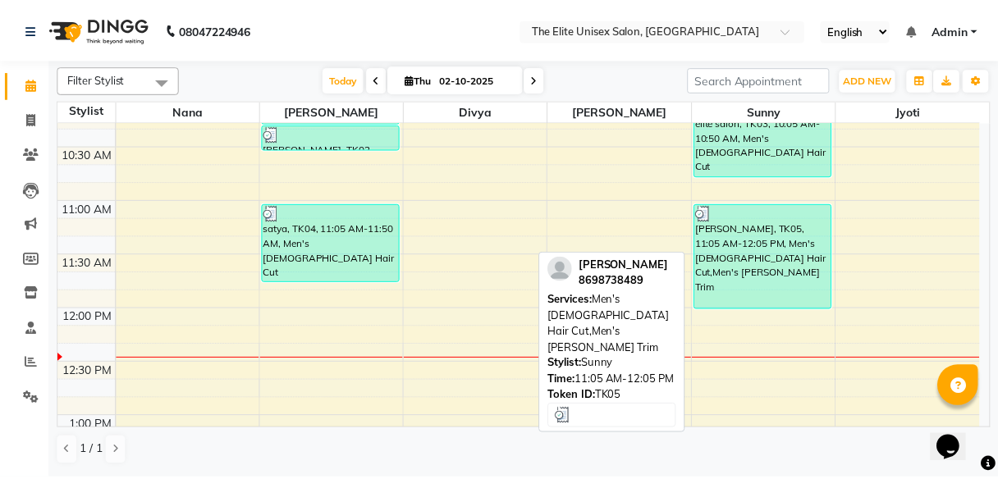
scroll to position [251, 0]
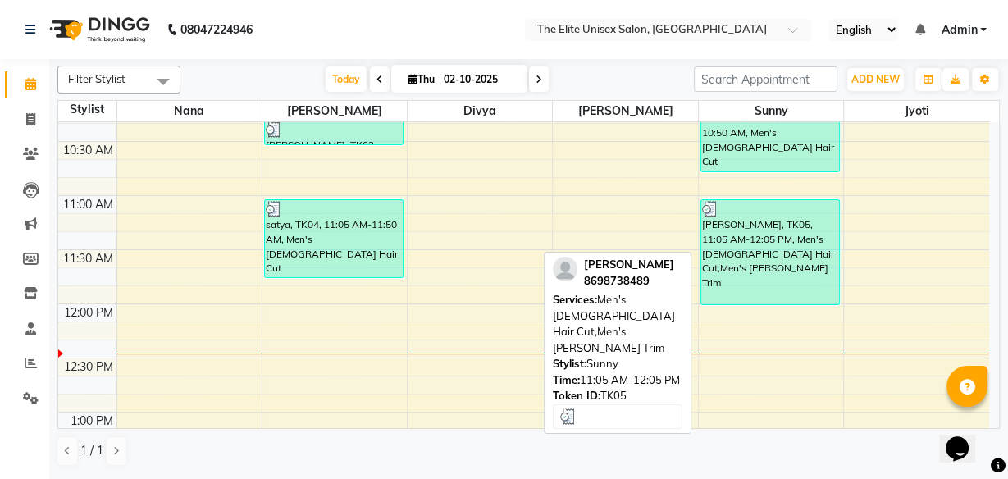
click at [752, 244] on div "HARSHIT JAISWAL, TK05, 11:05 AM-12:05 PM, Men's Male Hair Cut,Men's Beard Trim" at bounding box center [770, 252] width 138 height 104
select select "3"
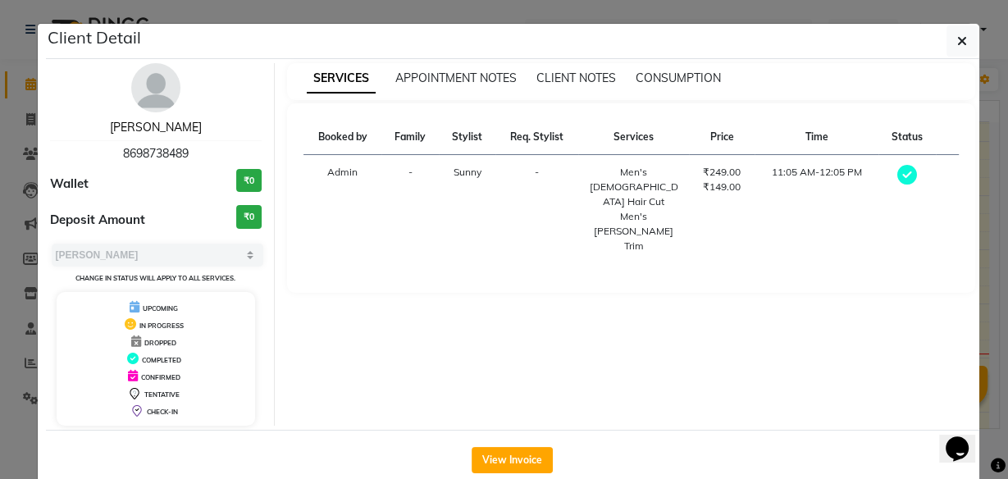
click at [139, 122] on link "[PERSON_NAME]" at bounding box center [156, 127] width 92 height 15
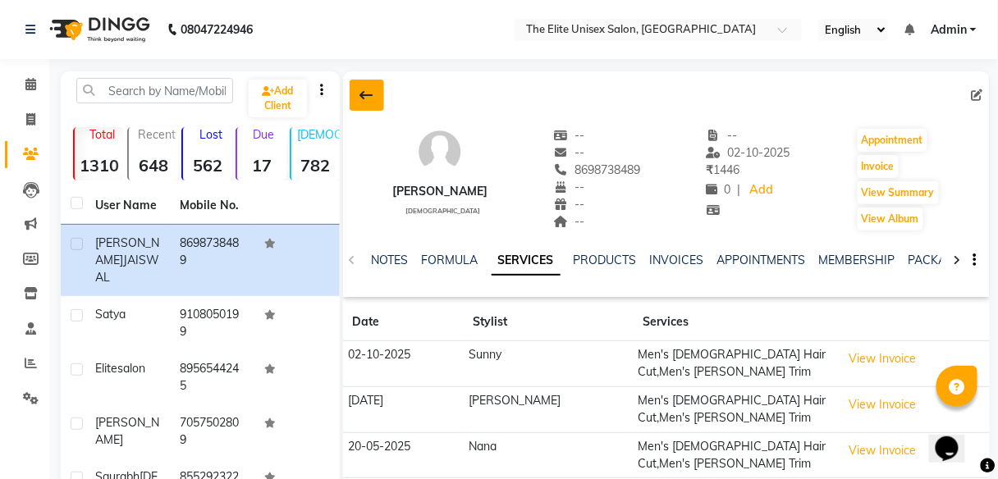
click at [354, 92] on button at bounding box center [367, 95] width 34 height 31
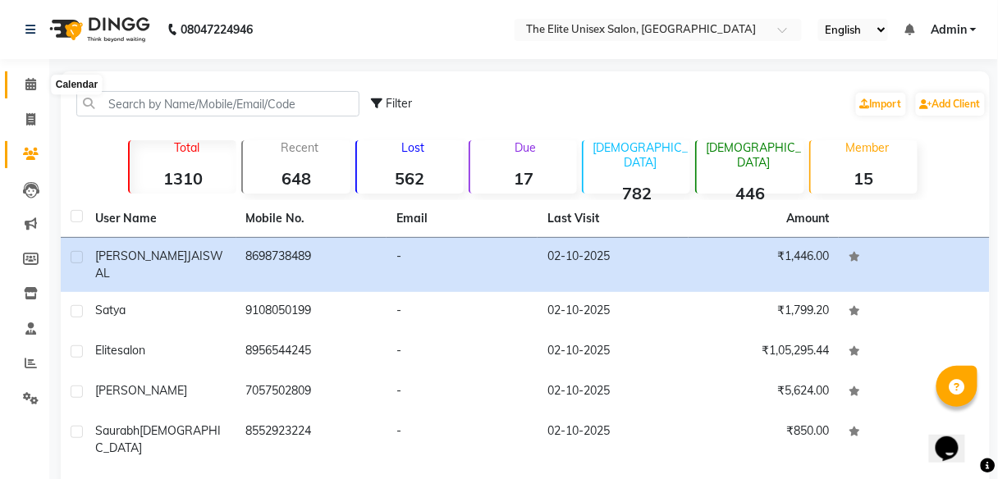
click at [26, 79] on icon at bounding box center [30, 84] width 11 height 12
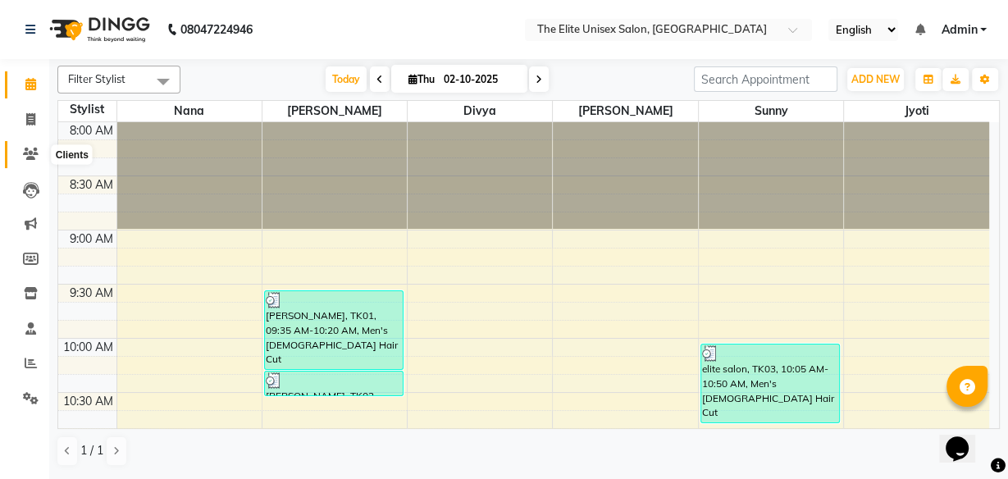
click at [34, 158] on icon at bounding box center [31, 154] width 16 height 12
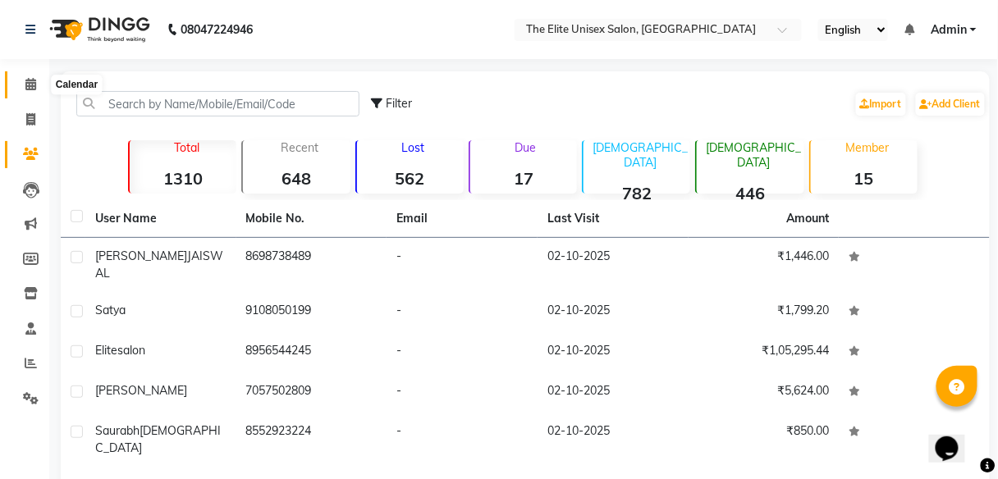
click at [27, 81] on icon at bounding box center [30, 84] width 11 height 12
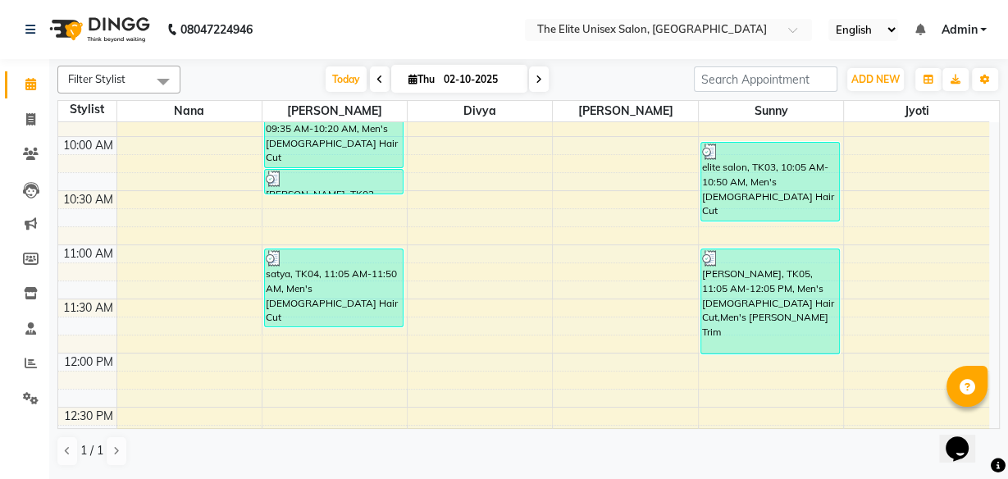
scroll to position [201, 0]
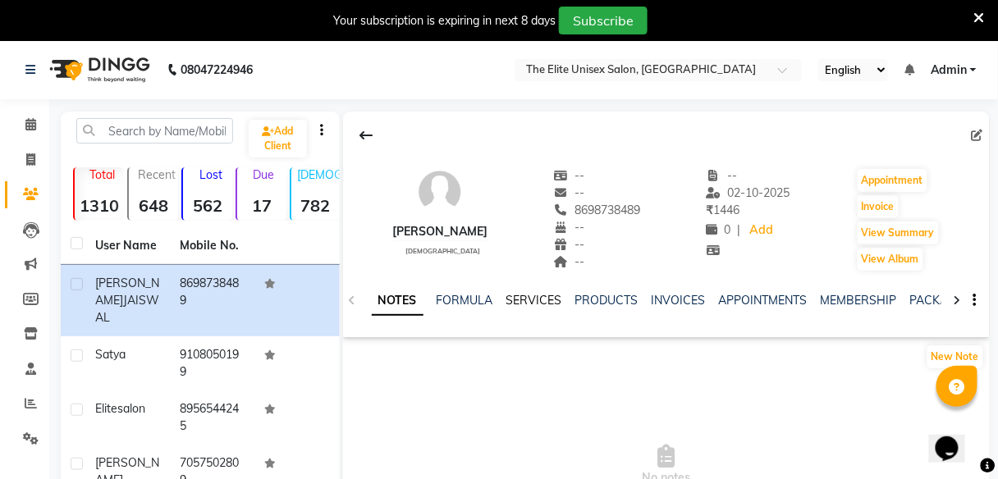
click at [546, 298] on link "SERVICES" at bounding box center [534, 300] width 56 height 15
